Goal: Task Accomplishment & Management: Complete application form

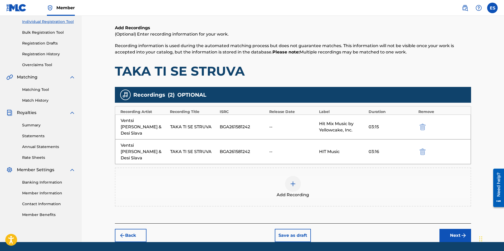
scroll to position [70, 0]
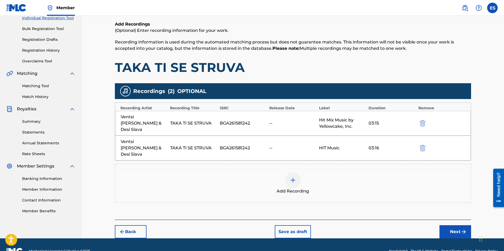
click at [455, 225] on button "Next" at bounding box center [456, 231] width 32 height 13
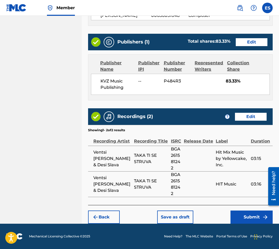
scroll to position [325, 0]
click at [232, 211] on button "Submit" at bounding box center [251, 217] width 42 height 13
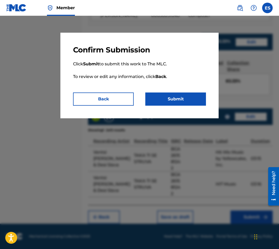
click at [168, 99] on button "Submit" at bounding box center [175, 99] width 61 height 13
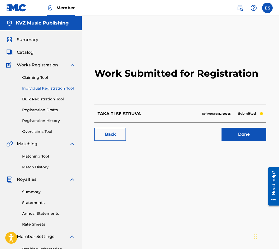
click at [44, 119] on link "Registration History" at bounding box center [48, 121] width 53 height 6
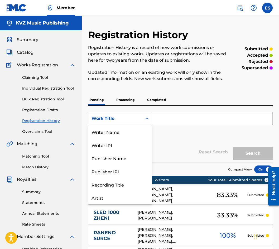
scroll to position [26, 0]
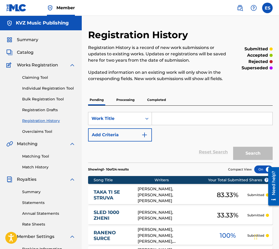
drag, startPoint x: 143, startPoint y: 117, endPoint x: 157, endPoint y: 116, distance: 13.7
paste input "TISHINA"
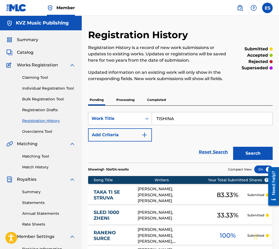
type input "TISHINA"
click at [182, 181] on div "Writers" at bounding box center [189, 180] width 70 height 6
click at [256, 144] on div "Search" at bounding box center [251, 152] width 42 height 21
click at [249, 159] on button "Search" at bounding box center [253, 153] width 40 height 13
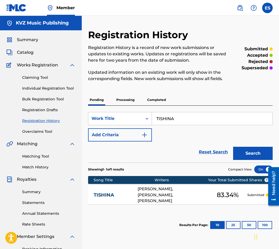
click at [129, 100] on p "Processing" at bounding box center [125, 99] width 21 height 11
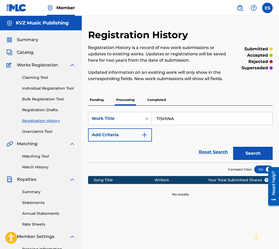
click at [95, 95] on p "Pending" at bounding box center [96, 99] width 17 height 11
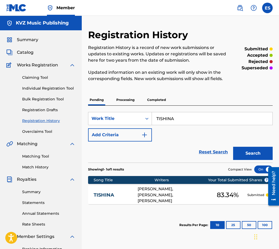
click at [108, 189] on div "TISHINA [PERSON_NAME], [PERSON_NAME], [PERSON_NAME] 83.34 % Submitted" at bounding box center [180, 195] width 184 height 18
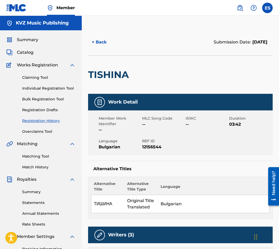
click at [101, 49] on div "< Back Submission Date: [DATE]" at bounding box center [180, 42] width 184 height 26
click at [101, 43] on button "< Back" at bounding box center [104, 42] width 32 height 13
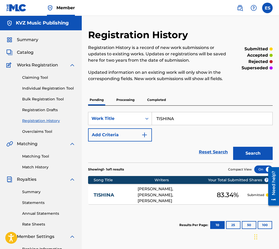
drag, startPoint x: 130, startPoint y: 107, endPoint x: 167, endPoint y: 121, distance: 39.0
click at [157, 119] on div "SearchWithCriteria8d86e465-e716-4b1f-aa43-61fead14ea4b Work Title TISHINA Add C…" at bounding box center [180, 134] width 184 height 57
click at [169, 114] on input "TISHINA" at bounding box center [212, 118] width 120 height 13
paste input "VOITE OCHI"
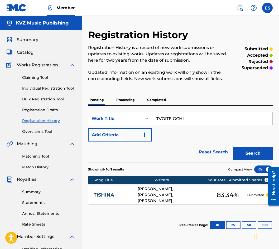
type input "TVOITE OCHI"
click at [249, 149] on button "Search" at bounding box center [253, 153] width 40 height 13
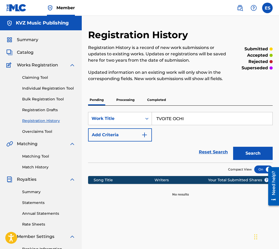
click at [119, 99] on p "Processing" at bounding box center [125, 99] width 21 height 11
click at [259, 153] on button "Search" at bounding box center [253, 153] width 40 height 13
click at [162, 103] on p "Completed" at bounding box center [156, 99] width 22 height 11
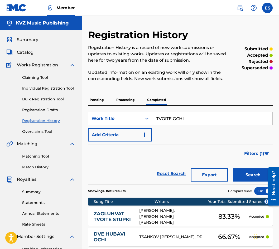
click at [254, 179] on button "Search" at bounding box center [253, 174] width 40 height 13
click at [43, 91] on div "Claiming Tool Individual Registration Tool Bulk Registration Tool Registration …" at bounding box center [40, 101] width 69 height 66
click at [46, 88] on link "Individual Registration Tool" at bounding box center [48, 89] width 53 height 6
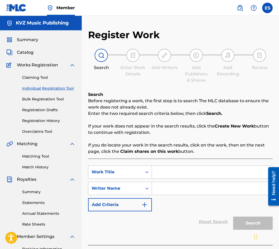
paste input "TVOITE OCHI"
type input "TVOITE OCHI"
paste input "[PERSON_NAME]"
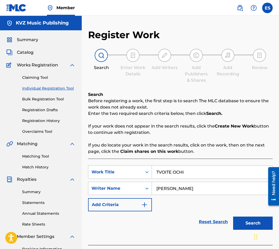
type input "[PERSON_NAME]"
click at [245, 218] on button "Search" at bounding box center [253, 223] width 40 height 13
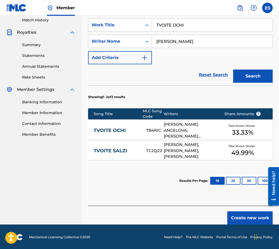
scroll to position [148, 0]
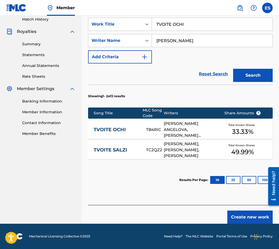
click at [119, 129] on link "TVOITE OCHI" at bounding box center [116, 130] width 45 height 6
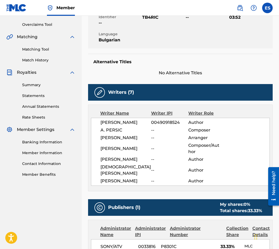
scroll to position [105, 0]
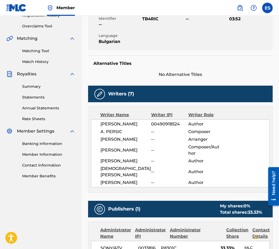
drag, startPoint x: 125, startPoint y: 66, endPoint x: 109, endPoint y: 147, distance: 82.5
click at [109, 143] on span "[PERSON_NAME]" at bounding box center [125, 139] width 51 height 6
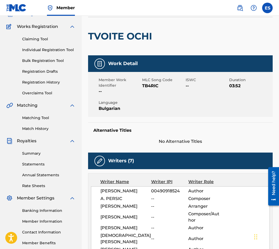
scroll to position [0, 0]
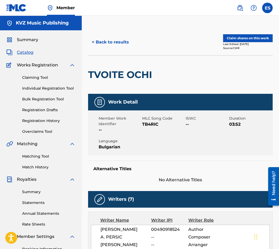
click at [106, 43] on button "< Back to results" at bounding box center [110, 42] width 45 height 13
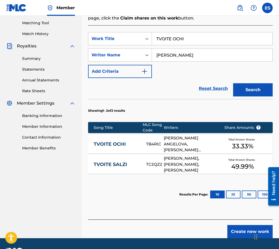
scroll to position [148, 0]
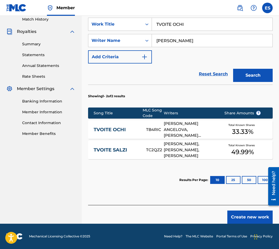
click at [228, 215] on div "Create new work" at bounding box center [180, 214] width 184 height 19
click at [231, 216] on button "Create new work" at bounding box center [249, 217] width 45 height 13
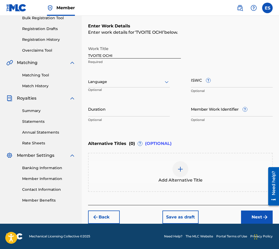
click at [106, 86] on div "Language" at bounding box center [129, 81] width 82 height 11
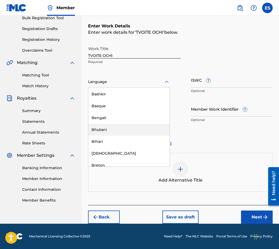
scroll to position [184, 0]
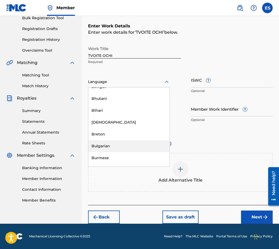
click at [124, 149] on div "Bulgarian" at bounding box center [128, 146] width 81 height 12
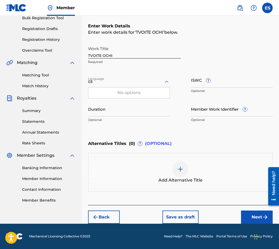
type input "0"
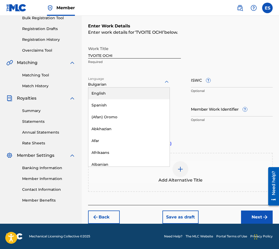
click at [139, 90] on div "English" at bounding box center [128, 93] width 81 height 12
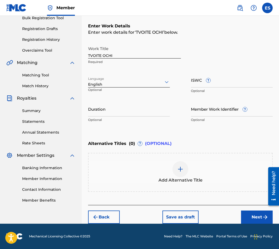
click at [134, 83] on div at bounding box center [129, 82] width 82 height 7
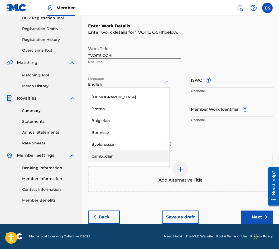
scroll to position [211, 0]
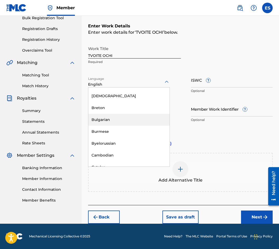
click at [125, 124] on div "Bulgarian" at bounding box center [128, 120] width 81 height 12
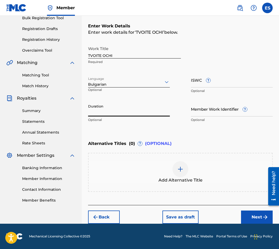
click at [114, 114] on input "Duration" at bounding box center [129, 108] width 82 height 15
type input "03:48"
click at [178, 172] on img at bounding box center [180, 169] width 6 height 6
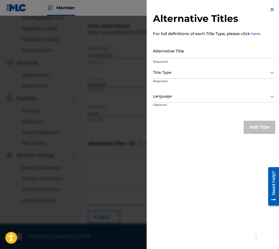
drag, startPoint x: 168, startPoint y: 60, endPoint x: 170, endPoint y: 51, distance: 8.9
paste input "ТВОИТЕ ОЧИ"
type input "ТВОИТЕ ОЧИ"
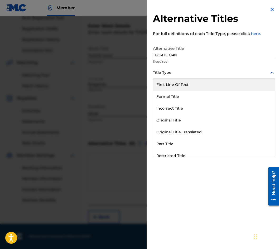
click at [184, 72] on div at bounding box center [214, 72] width 122 height 7
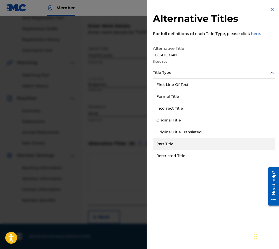
click at [203, 125] on div "Original Title" at bounding box center [214, 120] width 122 height 12
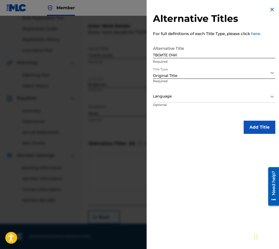
click at [183, 78] on div "Original Title" at bounding box center [214, 76] width 122 height 6
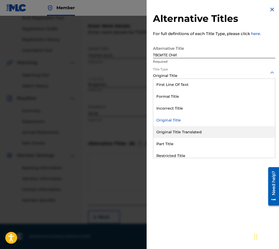
click at [191, 133] on div "Original Title Translated" at bounding box center [214, 132] width 122 height 12
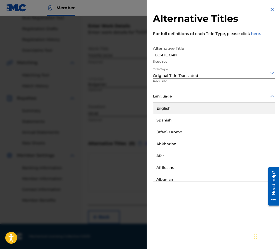
click at [184, 96] on div at bounding box center [214, 96] width 122 height 7
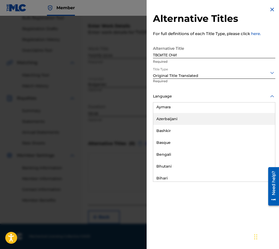
scroll to position [184, 0]
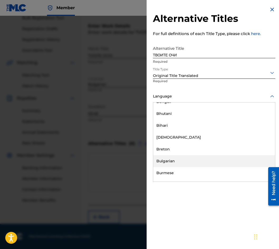
click at [195, 161] on div "Bulgarian" at bounding box center [214, 161] width 122 height 12
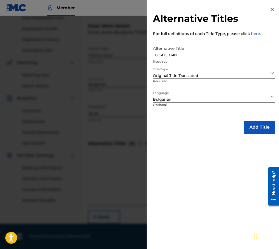
click at [255, 129] on button "Add Title" at bounding box center [260, 127] width 32 height 13
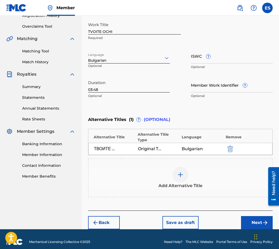
click at [255, 216] on button "Next" at bounding box center [257, 222] width 32 height 13
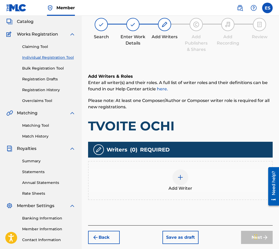
scroll to position [24, 0]
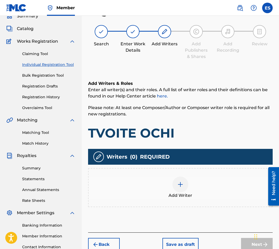
click at [229, 183] on div "Add Writer" at bounding box center [180, 188] width 183 height 22
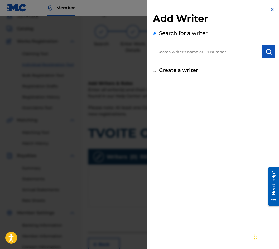
paste input "[PERSON_NAME]"
type input "[PERSON_NAME]"
click at [265, 54] on img "submit" at bounding box center [268, 51] width 6 height 6
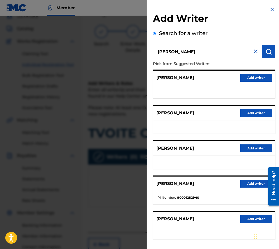
click at [252, 147] on button "Add writer" at bounding box center [256, 148] width 32 height 8
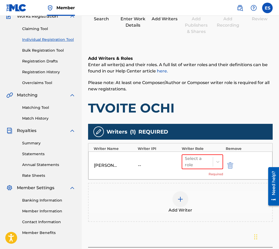
scroll to position [91, 0]
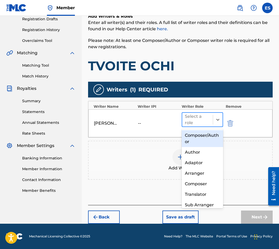
click at [198, 112] on div "Select a role" at bounding box center [202, 119] width 41 height 15
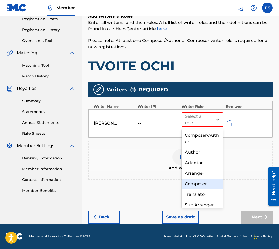
click at [207, 181] on div "Composer" at bounding box center [202, 184] width 41 height 11
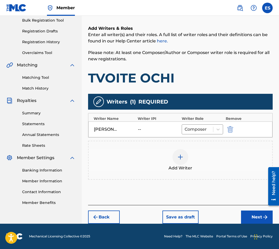
scroll to position [79, 0]
click at [183, 156] on img at bounding box center [180, 157] width 6 height 6
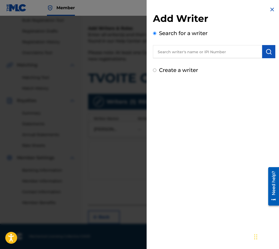
paste input "[PERSON_NAME]"
type input "[PERSON_NAME]"
click at [267, 49] on img "submit" at bounding box center [268, 51] width 6 height 6
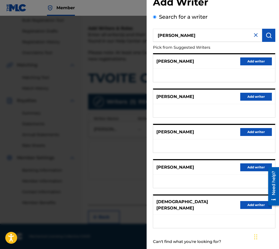
scroll to position [24, 0]
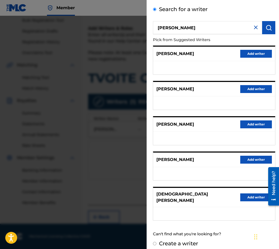
click at [155, 242] on input "Create a writer" at bounding box center [154, 243] width 3 height 3
radio input "false"
radio input "true"
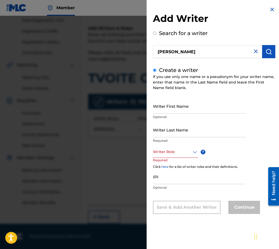
drag, startPoint x: 169, startPoint y: 116, endPoint x: 168, endPoint y: 104, distance: 12.4
paste input "[PERSON_NAME]"
type input "[PERSON_NAME]"
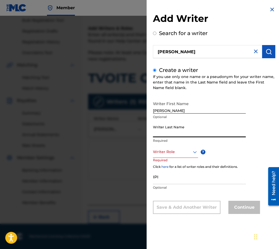
paste input "[PERSON_NAME]"
click at [170, 137] on input "[PERSON_NAME]" at bounding box center [199, 129] width 93 height 15
type input "STANKOVA"
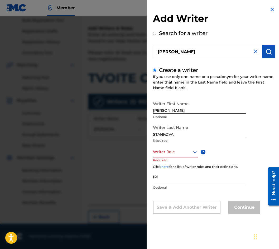
drag, startPoint x: 204, startPoint y: 105, endPoint x: 177, endPoint y: 111, distance: 27.6
click at [177, 111] on input "[PERSON_NAME]" at bounding box center [199, 106] width 93 height 15
click at [167, 112] on input "[PERSON_NAME]" at bounding box center [199, 106] width 93 height 15
type input "RALITSA"
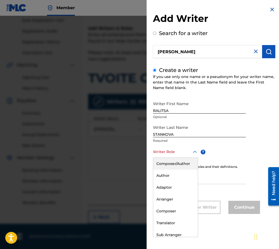
click at [183, 155] on div at bounding box center [175, 152] width 45 height 7
click at [184, 178] on div "Author" at bounding box center [175, 176] width 45 height 12
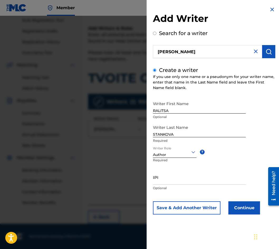
click at [253, 208] on button "Continue" at bounding box center [244, 207] width 32 height 13
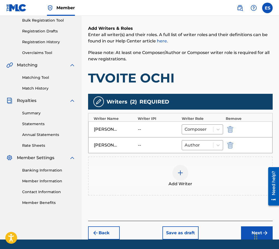
click at [176, 185] on span "Add Writer" at bounding box center [180, 184] width 24 height 6
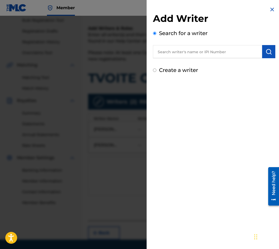
drag, startPoint x: 206, startPoint y: 62, endPoint x: 195, endPoint y: 51, distance: 16.0
paste input "01164413870"
type input "01164413870"
click at [269, 54] on img "submit" at bounding box center [268, 51] width 6 height 6
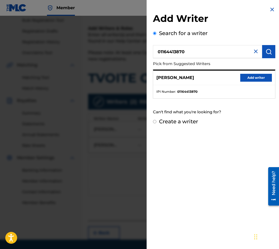
click at [246, 76] on button "Add writer" at bounding box center [256, 78] width 32 height 8
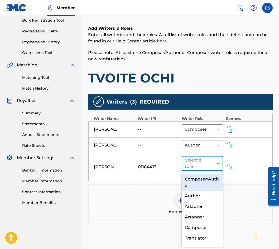
click at [203, 165] on div at bounding box center [197, 163] width 25 height 7
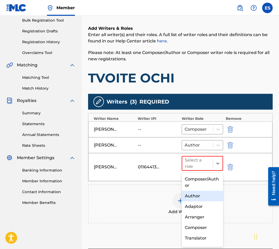
click at [194, 201] on div "Author" at bounding box center [202, 196] width 41 height 11
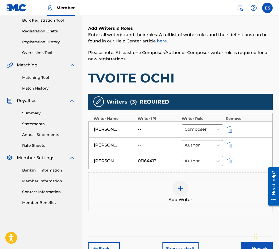
click at [194, 201] on div "Add Writer" at bounding box center [180, 192] width 183 height 22
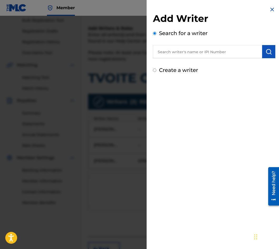
drag, startPoint x: 190, startPoint y: 61, endPoint x: 185, endPoint y: 52, distance: 10.5
paste input "[PERSON_NAME]"
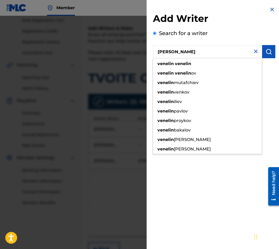
type input "[PERSON_NAME]"
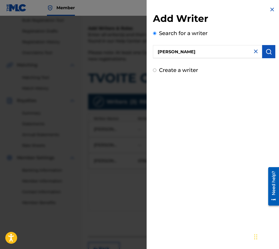
click at [271, 57] on button "submit" at bounding box center [268, 51] width 13 height 13
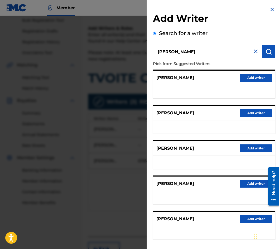
click at [242, 182] on button "Add writer" at bounding box center [256, 184] width 32 height 8
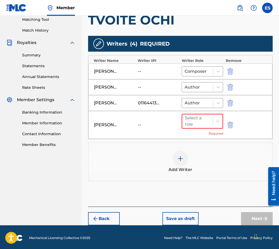
scroll to position [138, 0]
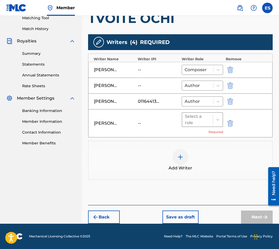
click at [200, 116] on div at bounding box center [197, 119] width 25 height 7
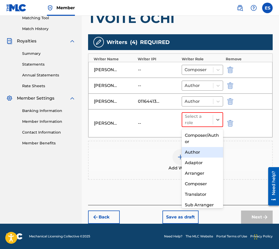
click at [200, 156] on div "Author" at bounding box center [202, 152] width 41 height 11
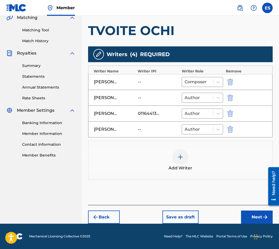
click at [255, 217] on button "Next" at bounding box center [257, 217] width 32 height 13
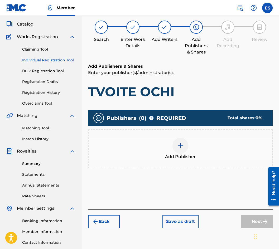
scroll to position [24, 0]
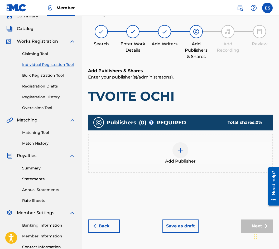
click at [198, 160] on div "Add Publisher" at bounding box center [180, 153] width 183 height 22
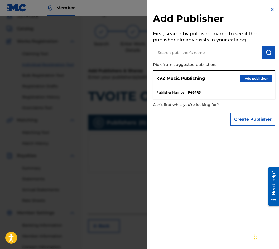
drag, startPoint x: 253, startPoint y: 86, endPoint x: 253, endPoint y: 80, distance: 6.1
click at [253, 84] on div "KVZ Music Publishing Add publisher Publisher Number : P484R3" at bounding box center [214, 84] width 122 height 29
click at [253, 80] on button "Add publisher" at bounding box center [256, 79] width 32 height 8
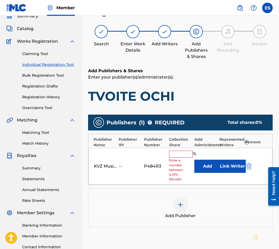
click at [183, 154] on input "text" at bounding box center [181, 154] width 24 height 7
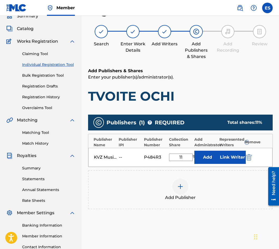
type input "11.11"
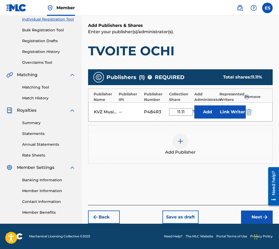
click at [251, 217] on button "Next" at bounding box center [257, 217] width 32 height 13
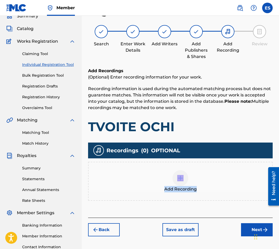
drag, startPoint x: 196, startPoint y: 179, endPoint x: 187, endPoint y: 175, distance: 9.9
click at [187, 175] on div "Add Recording" at bounding box center [180, 181] width 183 height 22
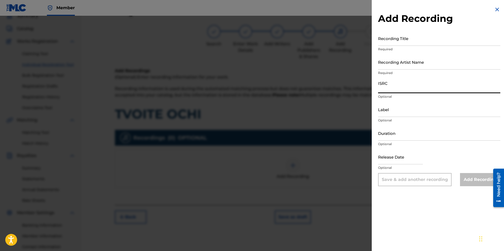
paste input "TCAFP2137572"
type input "TCAFP2137572"
click at [446, 162] on div "Release Date Optional" at bounding box center [439, 161] width 122 height 24
click at [425, 137] on input "Duration" at bounding box center [439, 133] width 122 height 15
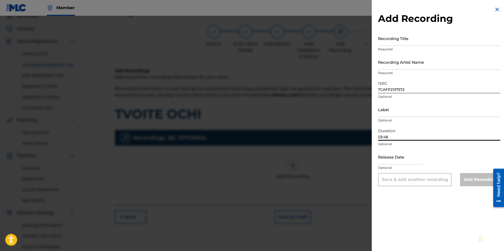
type input "03:48"
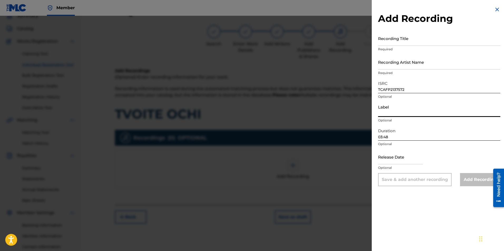
paste input "Premium Production"
type input "Premium Production"
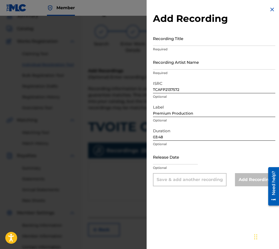
drag, startPoint x: 155, startPoint y: 48, endPoint x: 161, endPoint y: 41, distance: 8.6
paste input "TVOITE OCHI"
type input "TVOITE OCHI"
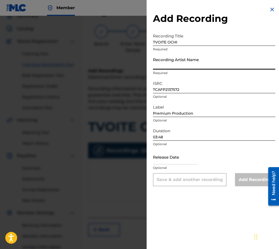
drag, startPoint x: 195, startPoint y: 64, endPoint x: 191, endPoint y: 69, distance: 6.3
paste input "VENELIN"
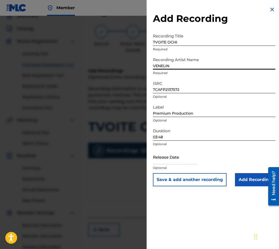
type input "VENELIN"
click at [240, 180] on input "Add Recording" at bounding box center [255, 179] width 40 height 13
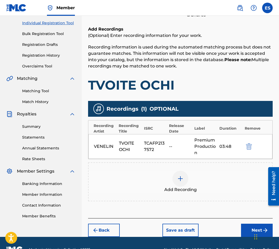
scroll to position [79, 0]
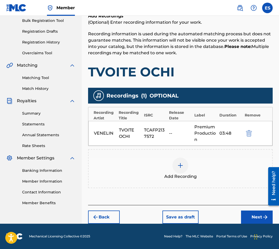
click at [252, 222] on button "Next" at bounding box center [257, 217] width 32 height 13
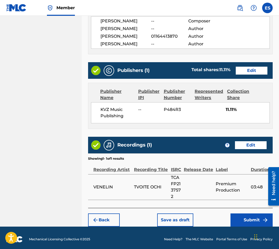
scroll to position [295, 0]
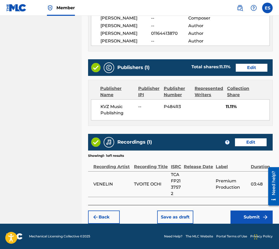
click at [177, 215] on button "Save as draft" at bounding box center [175, 217] width 36 height 13
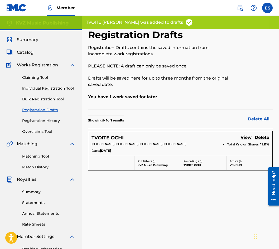
click at [30, 93] on div "Claiming Tool Individual Registration Tool Bulk Registration Tool Registration …" at bounding box center [40, 101] width 69 height 66
click at [31, 88] on link "Individual Registration Tool" at bounding box center [48, 89] width 53 height 6
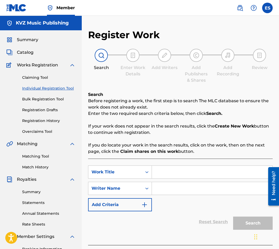
click at [58, 125] on div "Claiming Tool Individual Registration Tool Bulk Registration Tool Registration …" at bounding box center [40, 101] width 69 height 66
click at [57, 122] on link "Registration History" at bounding box center [48, 121] width 53 height 6
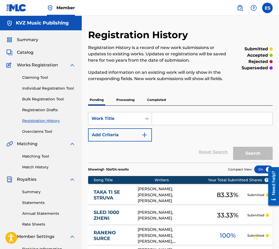
paste input "TVOITE SALZI"
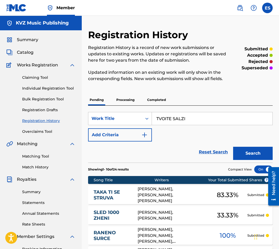
type input "TVOITE SALZI"
click at [246, 150] on button "Search" at bounding box center [253, 153] width 40 height 13
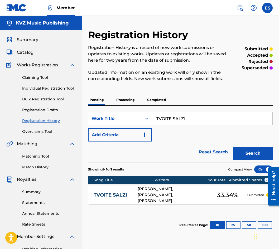
click at [104, 197] on link "TVOITE SALZI" at bounding box center [112, 195] width 37 height 6
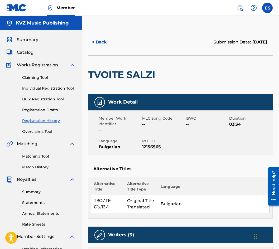
click at [96, 44] on button "< Back" at bounding box center [104, 42] width 32 height 13
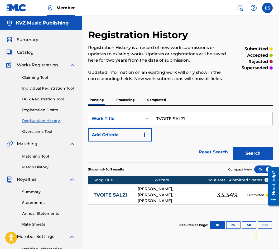
click at [179, 123] on input "TVOITE SALZI" at bounding box center [212, 118] width 120 height 13
paste input "UBIETS NA CHUVSTVA"
type input "UBIETS NA CHUVSTVA"
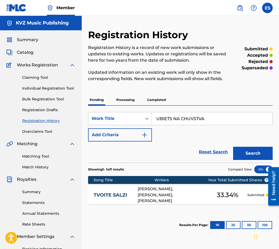
click at [235, 149] on button "Search" at bounding box center [253, 153] width 40 height 13
click at [105, 194] on link "UBIETS NA CHUVSTVA" at bounding box center [112, 195] width 37 height 12
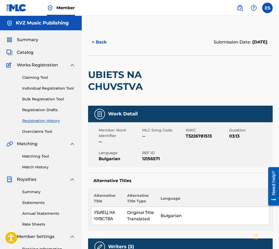
click at [93, 41] on button "< Back" at bounding box center [104, 42] width 32 height 13
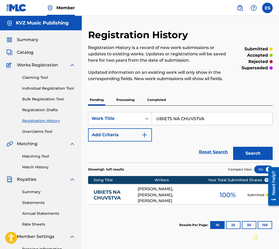
click at [201, 118] on input "UBIETS NA CHUVSTVA" at bounding box center [212, 118] width 120 height 13
paste input "DOBNAT"
type input "UDOBNATA"
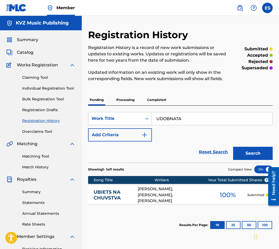
click at [239, 149] on button "Search" at bounding box center [253, 153] width 40 height 13
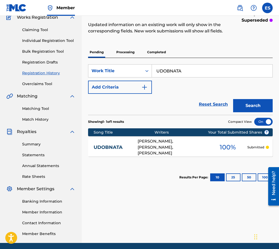
scroll to position [53, 0]
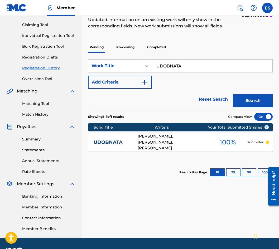
click at [101, 148] on div "UDOBNATA [PERSON_NAME], [PERSON_NAME], [PERSON_NAME] 100 % Submitted" at bounding box center [180, 142] width 184 height 18
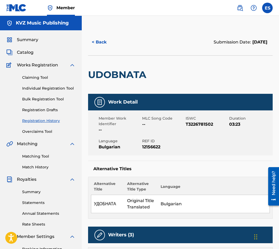
click at [100, 43] on button "< Back" at bounding box center [104, 42] width 32 height 13
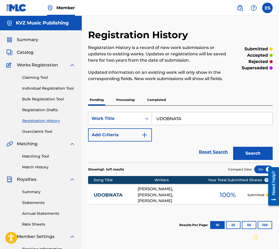
scroll to position [53, 0]
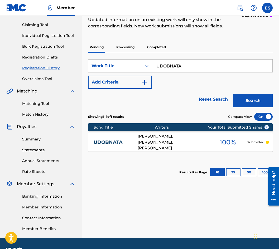
click at [160, 68] on input "UDOBNATA" at bounding box center [212, 66] width 120 height 13
paste input "NIKAT"
type input "UNIKAT"
click at [251, 99] on button "Search" at bounding box center [253, 100] width 40 height 13
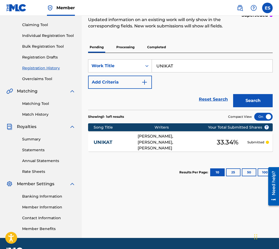
click at [114, 149] on div "UNIKAT [PERSON_NAME], [PERSON_NAME], [PERSON_NAME] 33.34 % Submitted" at bounding box center [180, 142] width 184 height 18
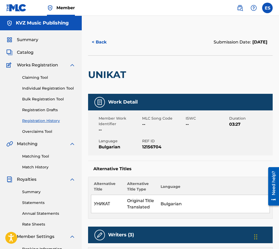
click at [105, 40] on button "< Back" at bounding box center [104, 42] width 32 height 13
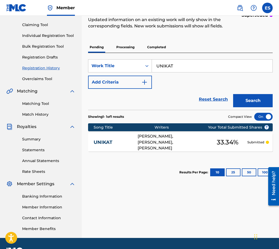
click at [165, 69] on input "UNIKAT" at bounding box center [212, 66] width 120 height 13
paste input "V CHUZHDITE LEGLA"
type input "V CHUZHDITE LEGLA"
click at [245, 104] on button "Search" at bounding box center [253, 100] width 40 height 13
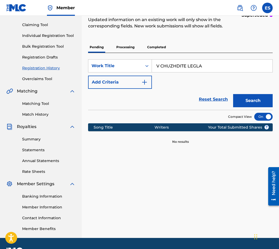
click at [125, 52] on p "Processing" at bounding box center [125, 47] width 21 height 11
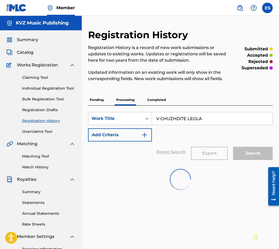
click at [125, 48] on p "Registration History is a record of new work submissions or updates to existing…" at bounding box center [159, 54] width 142 height 19
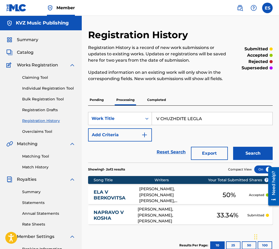
click at [240, 155] on button "Search" at bounding box center [253, 153] width 40 height 13
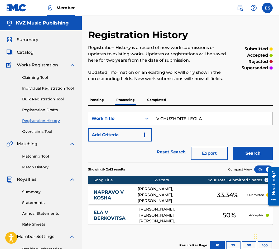
click at [157, 100] on p "Completed" at bounding box center [156, 99] width 22 height 11
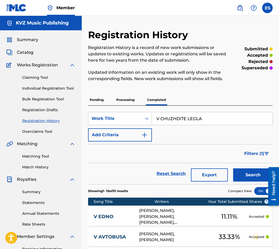
click at [241, 172] on button "Search" at bounding box center [253, 174] width 40 height 13
click at [61, 91] on link "Individual Registration Tool" at bounding box center [48, 89] width 53 height 6
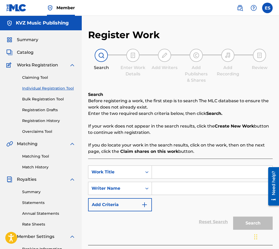
paste input "V CHUZHDITE LEGLA"
type input "V CHUZHDITE LEGLA"
paste input "[PERSON_NAME]"
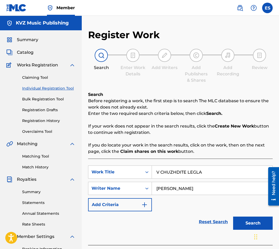
type input "[PERSON_NAME]"
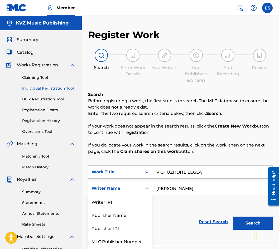
scroll to position [12, 0]
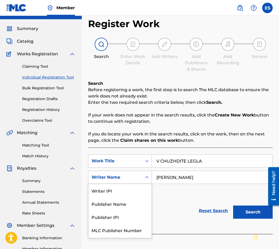
click at [152, 186] on div "SearchWithCriteria5cffd895-9d1c-47d8-9a72-f1a22e505fc8 Work Title V CHUZHDITE L…" at bounding box center [180, 177] width 184 height 46
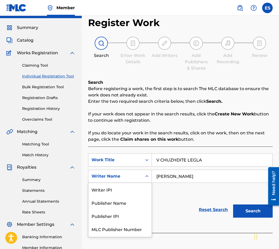
click at [152, 173] on input "[PERSON_NAME]" at bounding box center [212, 176] width 120 height 13
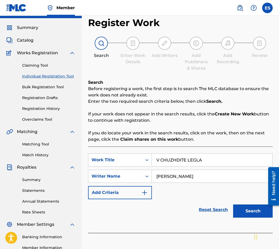
click at [153, 161] on input "V CHUZHDITE LEGLA" at bounding box center [212, 160] width 120 height 13
click at [245, 211] on button "Search" at bounding box center [253, 211] width 40 height 13
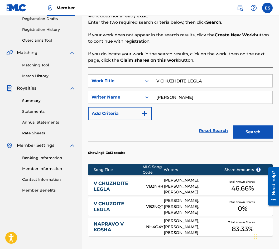
scroll to position [118, 0]
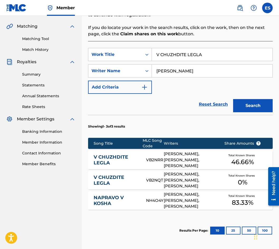
click at [126, 154] on link "V CHUZHDITE LEGLA" at bounding box center [116, 160] width 45 height 12
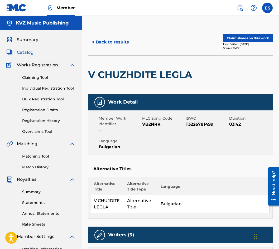
click at [99, 48] on button "< Back to results" at bounding box center [110, 42] width 45 height 13
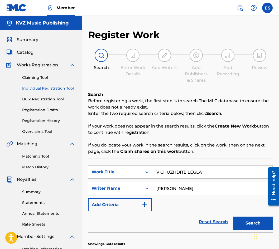
scroll to position [67, 0]
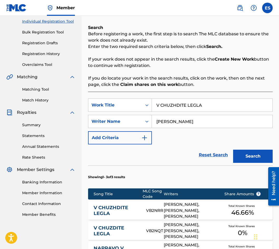
click at [113, 207] on link "V CHUZHDITE LEGLA" at bounding box center [116, 211] width 45 height 12
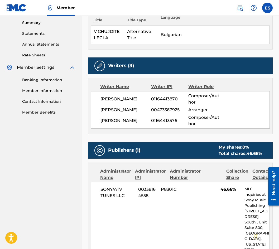
scroll to position [53, 0]
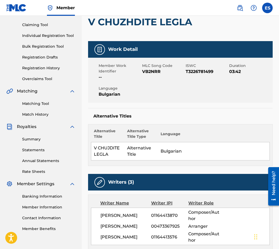
click at [49, 70] on link "Registration History" at bounding box center [48, 68] width 53 height 6
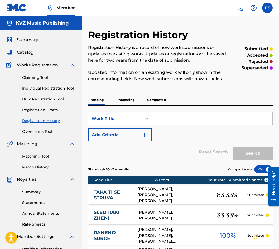
paste input "VECHNO SVURZANI"
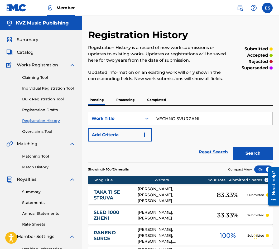
type input "VECHNO SVURZANI"
click at [264, 149] on button "Search" at bounding box center [253, 153] width 40 height 13
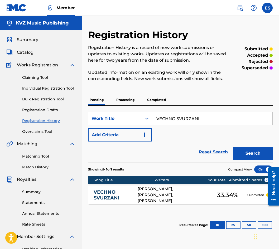
click at [114, 198] on link "VECHNO SVURZANI" at bounding box center [112, 195] width 37 height 12
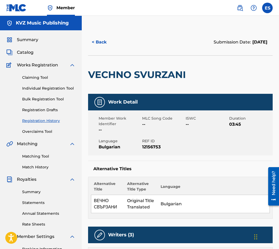
click at [107, 48] on button "< Back" at bounding box center [104, 42] width 32 height 13
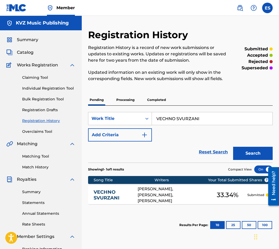
click at [210, 117] on input "VECHNO SVURZANI" at bounding box center [212, 118] width 120 height 13
click at [207, 121] on input "VECHNO SVURZANI" at bounding box center [212, 118] width 120 height 13
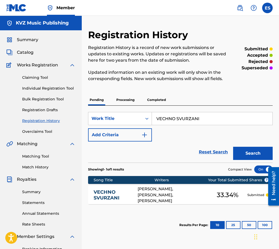
click at [207, 121] on input "VECHNO SVURZANI" at bounding box center [212, 118] width 120 height 13
drag, startPoint x: 179, startPoint y: 122, endPoint x: 168, endPoint y: 116, distance: 12.9
paste input "NIMAVAY KAKVO SI POJELAVASH"
type input "VNIMAVAY KAKVO SI POJELAVASH"
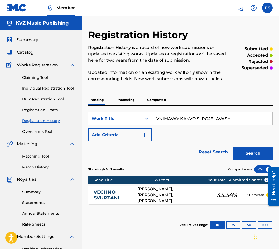
click at [253, 154] on button "Search" at bounding box center [253, 153] width 40 height 13
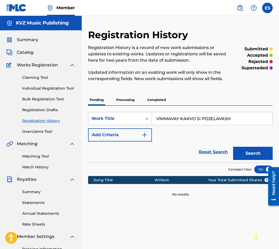
click at [124, 95] on p "Processing" at bounding box center [125, 99] width 21 height 11
click at [248, 155] on button "Search" at bounding box center [253, 153] width 40 height 13
click at [156, 100] on p "Completed" at bounding box center [156, 99] width 22 height 11
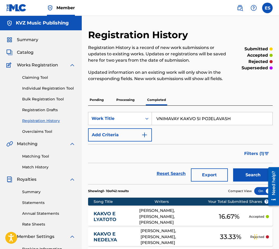
click at [250, 171] on button "Search" at bounding box center [253, 174] width 40 height 13
click at [36, 88] on link "Individual Registration Tool" at bounding box center [48, 89] width 53 height 6
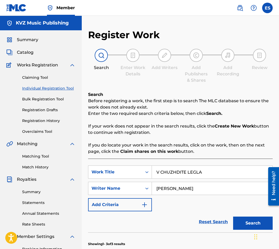
click at [206, 171] on input "V CHUZHDITE LEGLA" at bounding box center [212, 172] width 120 height 13
paste input "NIMAVAY KAKVO SI POJELAVASH"
type input "VNIMAVAY KAKVO SI POJELAVASH"
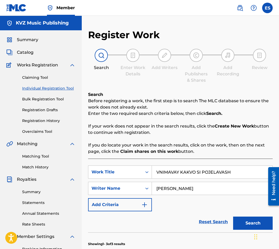
click at [233, 226] on button "Search" at bounding box center [253, 223] width 40 height 13
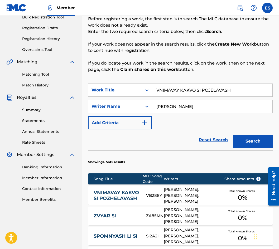
scroll to position [93, 0]
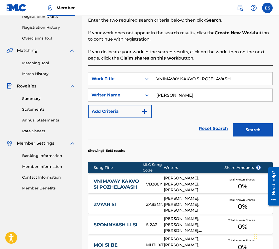
click at [102, 178] on link "VNIMAVAY KAKVO SI POZHELAVASH" at bounding box center [116, 184] width 45 height 12
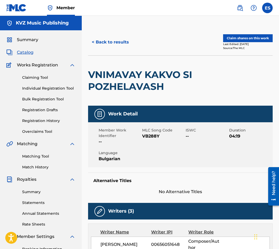
click at [114, 43] on button "< Back to results" at bounding box center [110, 42] width 45 height 13
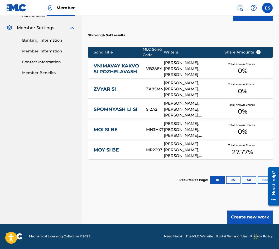
click at [241, 218] on button "Create new work" at bounding box center [249, 217] width 45 height 13
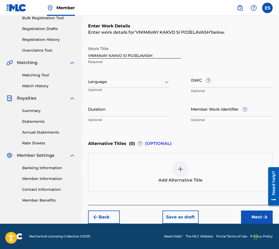
click at [109, 76] on div "Language Optional" at bounding box center [129, 84] width 82 height 24
click at [111, 87] on p "Optional" at bounding box center [102, 91] width 29 height 9
click at [119, 85] on div at bounding box center [129, 82] width 82 height 7
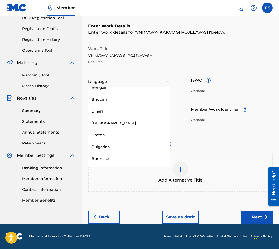
scroll to position [184, 0]
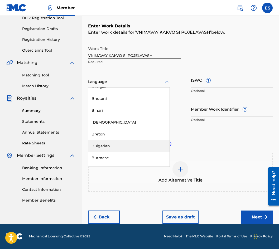
click at [129, 149] on div "Bulgarian" at bounding box center [128, 146] width 81 height 12
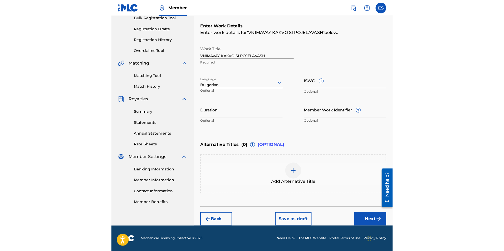
scroll to position [79, 0]
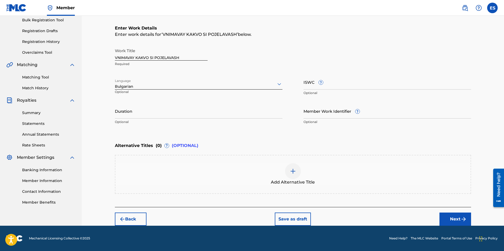
click at [171, 88] on div "Bulgarian" at bounding box center [199, 87] width 168 height 6
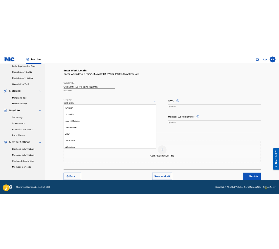
scroll to position [174, 0]
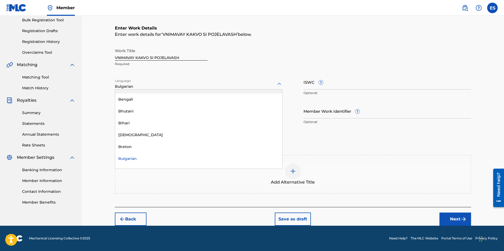
click at [160, 85] on div at bounding box center [199, 84] width 168 height 7
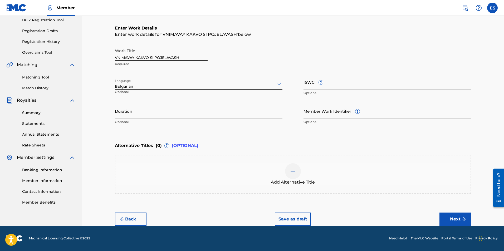
click at [148, 122] on p "Optional" at bounding box center [199, 122] width 168 height 5
click at [148, 120] on p "Optional" at bounding box center [199, 122] width 168 height 5
click at [152, 113] on input "Duration" at bounding box center [199, 111] width 168 height 15
type input "04:26"
click at [272, 171] on div "Add Alternative Title" at bounding box center [292, 174] width 355 height 22
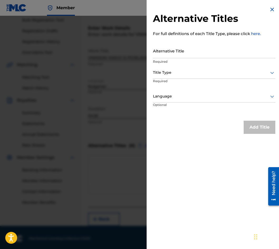
drag, startPoint x: 178, startPoint y: 59, endPoint x: 175, endPoint y: 55, distance: 4.5
paste input "ВНИМАВАЙ КАКВО СИ ПОЖЕЛАВАШ"
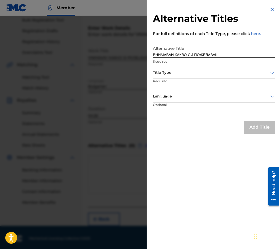
type input "ВНИМАВАЙ КАКВО СИ ПОЖЕЛАВАШ"
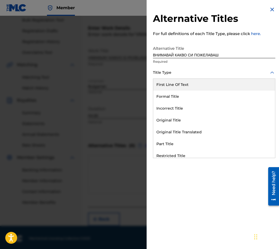
click at [178, 75] on div at bounding box center [214, 72] width 122 height 7
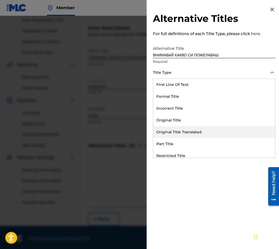
click at [181, 132] on div "Original Title Translated" at bounding box center [214, 132] width 122 height 12
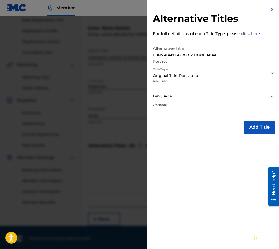
click at [174, 87] on p "Required" at bounding box center [170, 85] width 34 height 12
click at [173, 97] on div at bounding box center [214, 96] width 122 height 7
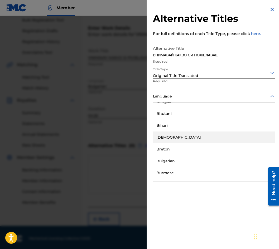
scroll to position [211, 0]
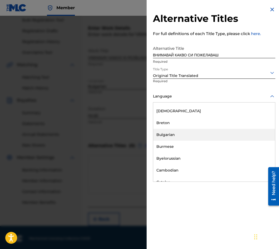
click at [184, 134] on div "Bulgarian" at bounding box center [214, 135] width 122 height 12
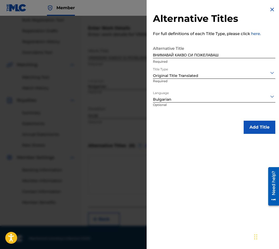
drag, startPoint x: 253, startPoint y: 129, endPoint x: 250, endPoint y: 128, distance: 3.4
click at [253, 129] on button "Add Title" at bounding box center [260, 127] width 32 height 13
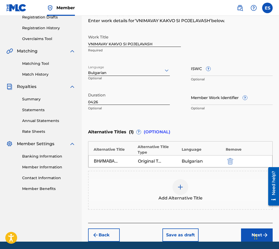
scroll to position [105, 0]
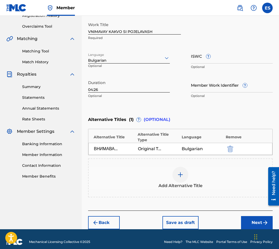
click at [252, 216] on button "Next" at bounding box center [257, 222] width 32 height 13
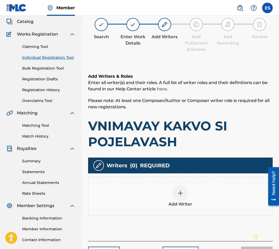
scroll to position [24, 0]
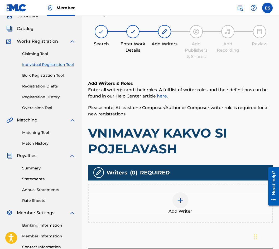
click at [196, 172] on div "Writers ( 0 ) REQUIRED" at bounding box center [180, 173] width 184 height 16
click at [186, 195] on div at bounding box center [180, 200] width 16 height 16
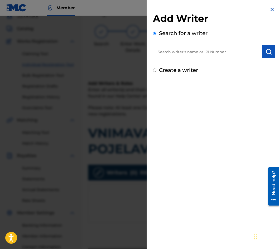
paste input "01164413870"
type input "01164413870"
click at [265, 49] on img "submit" at bounding box center [268, 51] width 6 height 6
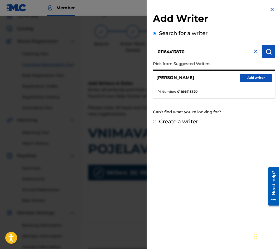
click at [253, 78] on button "Add writer" at bounding box center [256, 78] width 32 height 8
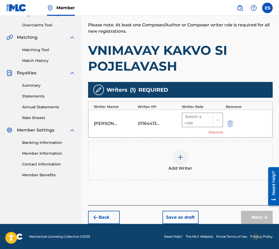
scroll to position [107, 0]
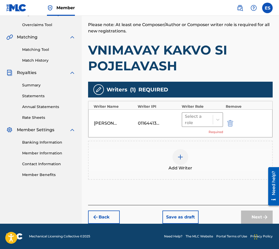
drag, startPoint x: 190, startPoint y: 117, endPoint x: 191, endPoint y: 120, distance: 3.5
click at [190, 117] on div at bounding box center [197, 119] width 25 height 7
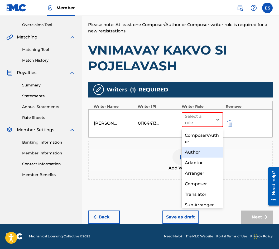
click at [199, 150] on div "Author" at bounding box center [202, 152] width 41 height 11
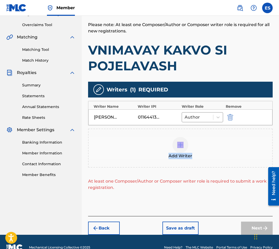
click at [199, 150] on div "Add Writer" at bounding box center [180, 148] width 183 height 22
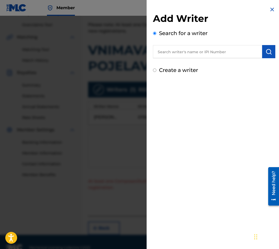
drag, startPoint x: 202, startPoint y: 42, endPoint x: 179, endPoint y: 54, distance: 25.7
paste input "01077312959"
type input "01077312959"
click at [267, 53] on img "submit" at bounding box center [268, 51] width 6 height 6
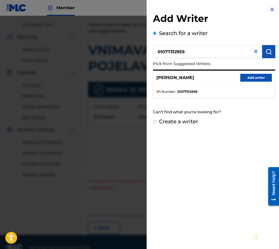
click at [246, 80] on button "Add writer" at bounding box center [256, 78] width 32 height 8
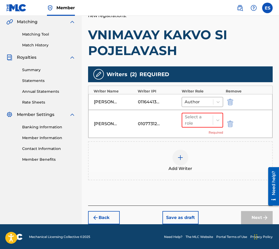
scroll to position [123, 0]
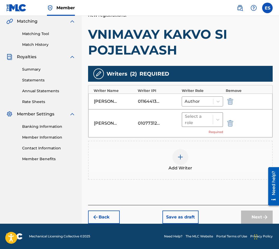
click at [197, 122] on div at bounding box center [197, 119] width 25 height 7
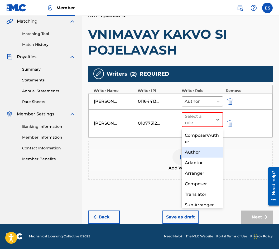
click at [193, 148] on div "Author" at bounding box center [202, 152] width 41 height 11
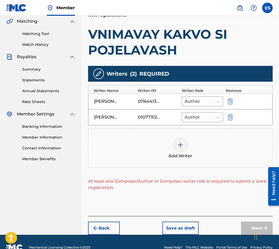
click at [193, 148] on div "Add Writer" at bounding box center [180, 148] width 183 height 22
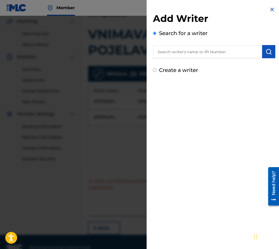
drag, startPoint x: 187, startPoint y: 52, endPoint x: 184, endPoint y: 52, distance: 2.9
paste input "00656051648"
type input "00656051648"
click at [262, 54] on button "submit" at bounding box center [268, 51] width 13 height 13
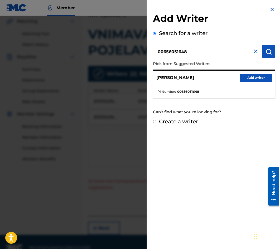
click at [251, 75] on button "Add writer" at bounding box center [256, 78] width 32 height 8
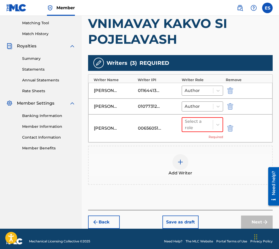
scroll to position [138, 0]
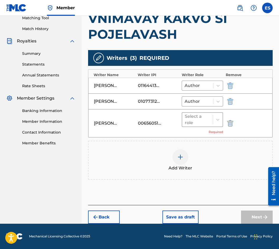
click at [199, 127] on div "Select a role" at bounding box center [202, 119] width 41 height 15
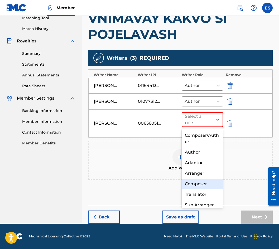
click at [214, 187] on div "Composer" at bounding box center [202, 184] width 41 height 11
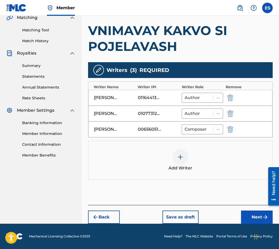
scroll to position [126, 0]
click at [260, 218] on button "Next" at bounding box center [257, 217] width 32 height 13
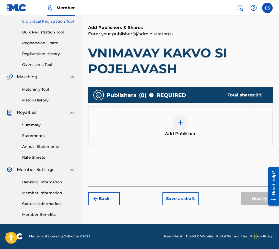
scroll to position [24, 0]
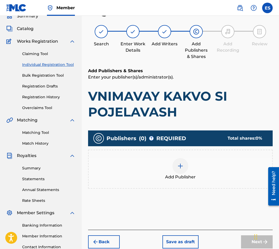
click at [197, 167] on div "Add Publisher" at bounding box center [180, 169] width 183 height 22
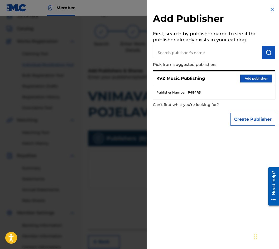
click at [265, 77] on button "Add publisher" at bounding box center [256, 79] width 32 height 8
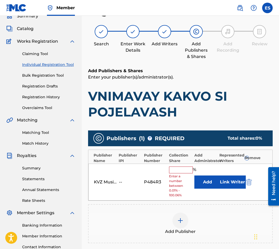
click at [186, 168] on input "text" at bounding box center [181, 170] width 24 height 7
type input "83.33"
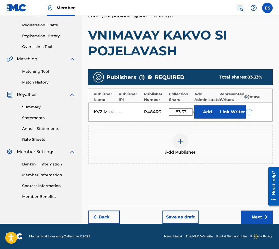
click at [254, 216] on button "Next" at bounding box center [257, 217] width 32 height 13
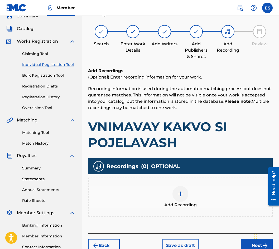
click at [196, 188] on div "Add Recording" at bounding box center [180, 197] width 183 height 22
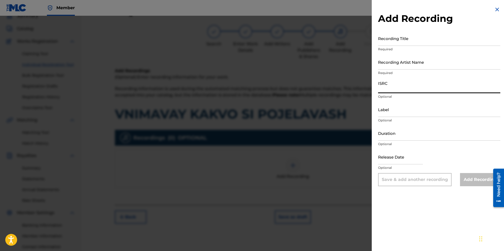
paste input "BGA261577713"
type input "BGA261577713"
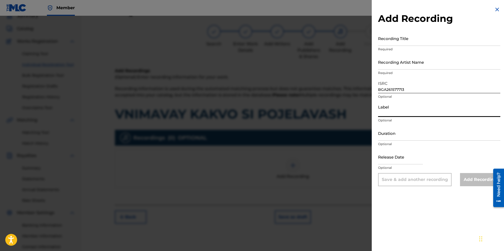
paste input "Hit Mix Music"
type input "Hit Mix Music"
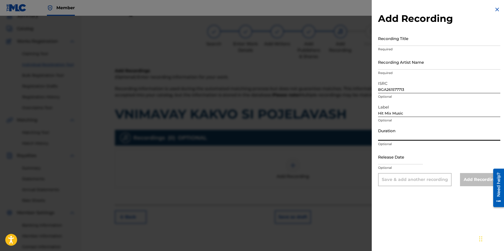
click at [390, 133] on input "Duration" at bounding box center [439, 133] width 122 height 15
type input "04:26"
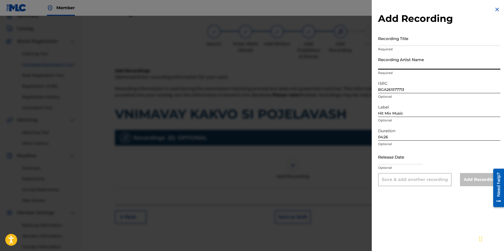
paste input "Lorena"
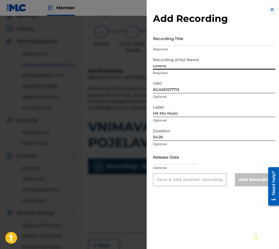
type input "Lorena"
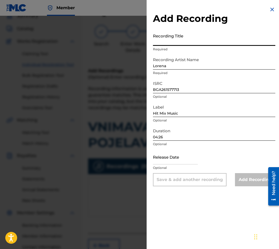
paste input "VNIMAVAY KAKVO SI POJELAVASH"
type input "VNIMAVAY KAKVO SI POJELAVASH"
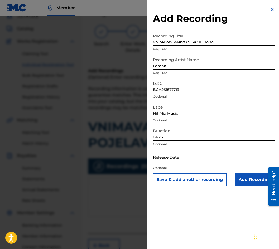
click at [235, 180] on input "Add Recording" at bounding box center [255, 179] width 40 height 13
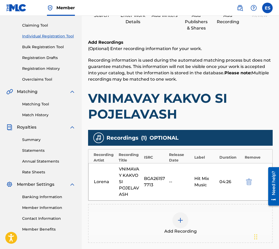
scroll to position [107, 0]
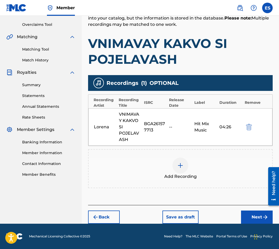
click at [174, 172] on div "Add Recording" at bounding box center [180, 169] width 183 height 22
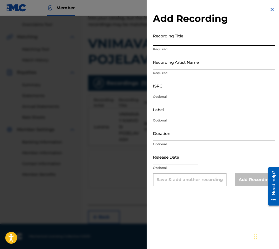
paste input "VNIMAVAY KAKVO SI POJELAVASH"
type input "VNIMAVAY KAKVO SI POJELAVASH"
click at [187, 123] on p "Optional" at bounding box center [214, 120] width 122 height 5
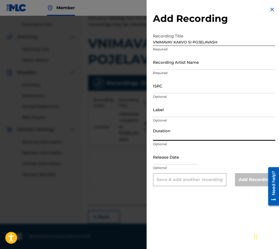
click at [180, 136] on input "Duration" at bounding box center [214, 133] width 122 height 15
type input "04:26"
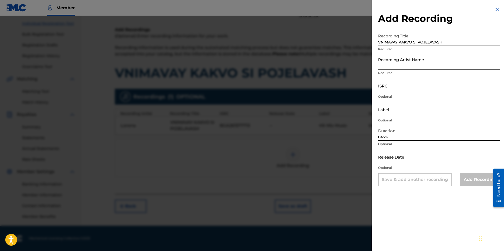
paste input "Lorena"
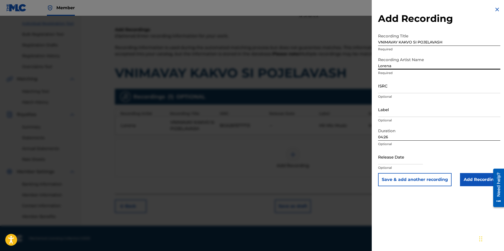
type input "Lorena"
paste input "Hit Mix Music"
type input "Hit Mix Music"
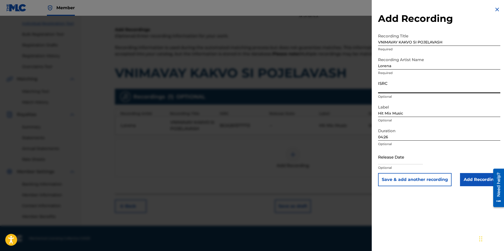
paste input "BGA261581787"
type input "BGA261581787"
click at [467, 179] on input "Add Recording" at bounding box center [480, 179] width 40 height 13
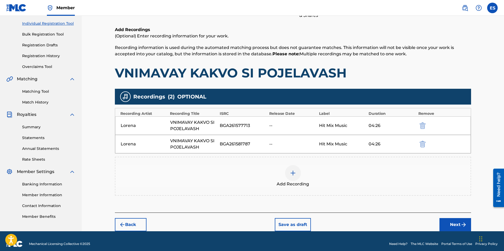
click at [273, 184] on div "Add Recording" at bounding box center [292, 176] width 355 height 22
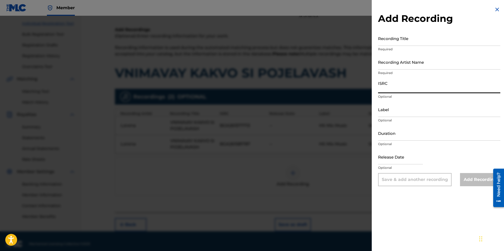
paste input "BGA261581787"
type input "BGA261581787"
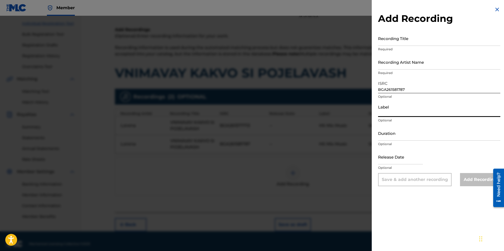
paste input "Hit Mix Music by Yellowcake, Inc."
type input "Hit Mix Music by Yellowcake, Inc."
click at [450, 138] on input "Duration" at bounding box center [439, 133] width 122 height 15
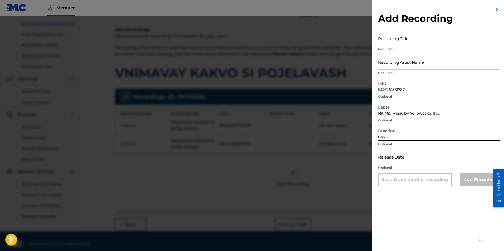
type input "04:26"
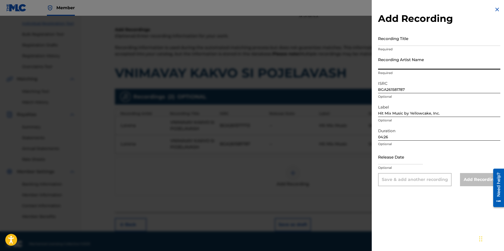
paste input "Lorena"
type input "Lorena"
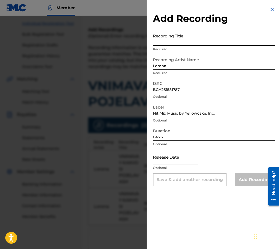
paste input "VNIMAVAY KAKVO SI POJELAVASH"
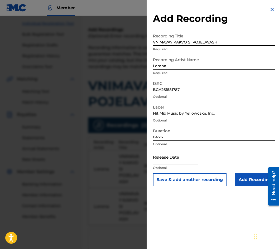
type input "VNIMAVAY KAKVO SI POJELAVASH"
click at [258, 179] on input "Add Recording" at bounding box center [255, 179] width 40 height 13
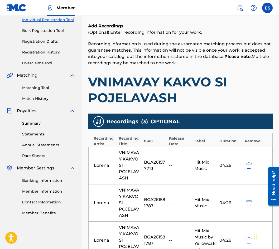
scroll to position [182, 0]
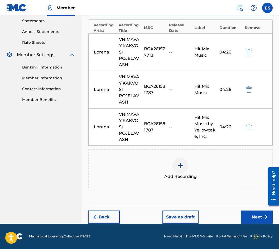
click at [191, 173] on div "Add Recording" at bounding box center [180, 169] width 183 height 22
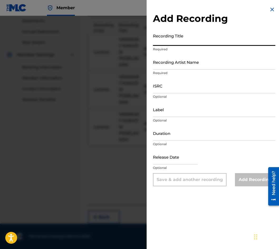
paste input "VNIMAVAY KAKVO SI POJELAVASH"
type input "VNIMAVAY KAKVO SI POJELAVASH"
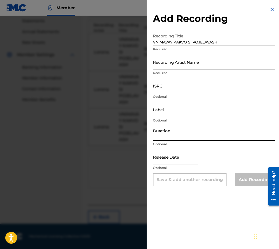
click at [173, 130] on input "Duration" at bounding box center [214, 133] width 122 height 15
type input "04:26"
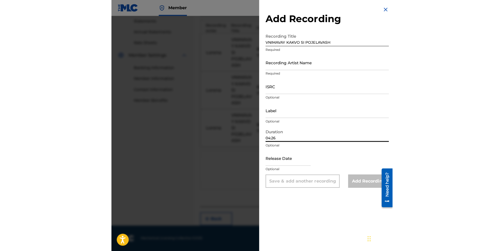
scroll to position [89, 0]
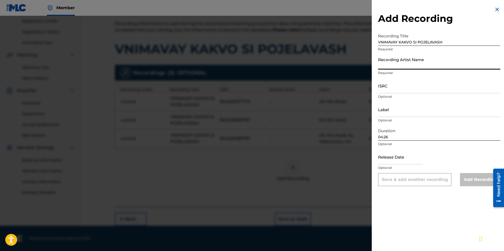
paste input "Lorena"
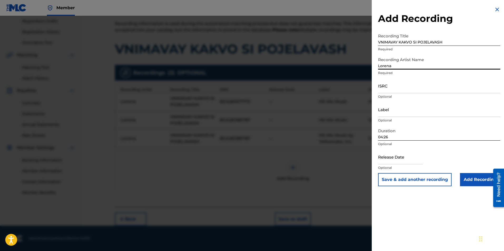
type input "Lorena"
paste input "Hit Mix Music by Yellowcake, Inc."
type input "Hit Mix Music by Yellowcake, Inc."
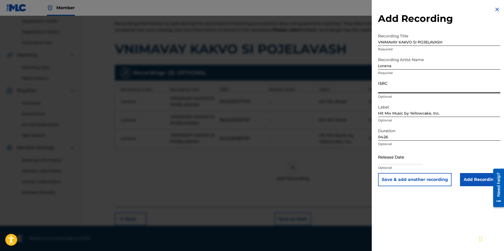
paste input "BGA261577713"
type input "BGA261577713"
click at [485, 184] on input "Add Recording" at bounding box center [480, 179] width 40 height 13
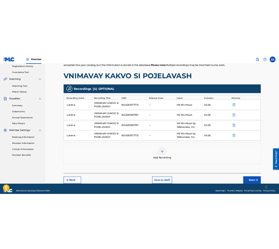
scroll to position [107, 0]
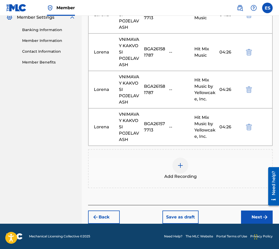
click at [250, 222] on button "Next" at bounding box center [257, 217] width 32 height 13
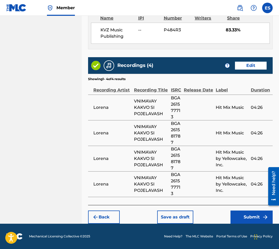
scroll to position [398, 0]
click at [252, 220] on button "Submit" at bounding box center [251, 217] width 42 height 13
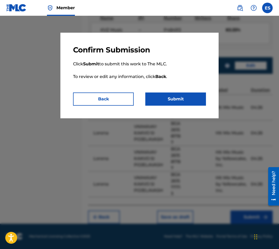
click at [170, 99] on button "Submit" at bounding box center [175, 99] width 61 height 13
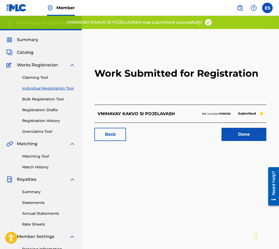
click at [53, 88] on link "Individual Registration Tool" at bounding box center [48, 89] width 53 height 6
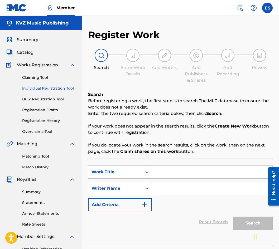
click at [49, 121] on link "Registration History" at bounding box center [48, 121] width 53 height 6
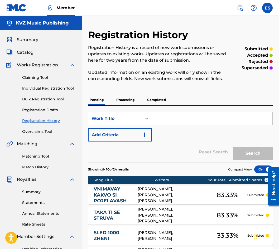
click at [53, 91] on link "Individual Registration Tool" at bounding box center [48, 89] width 53 height 6
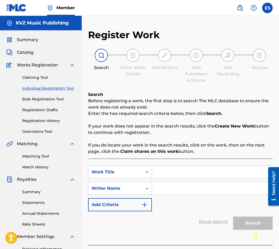
paste input "VRAG"
type input "VRAG"
paste input "[PERSON_NAME]"
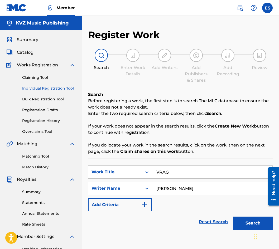
click at [156, 183] on input "[PERSON_NAME]" at bounding box center [212, 188] width 120 height 13
type input "[PERSON_NAME]"
click at [155, 172] on input "VRAG" at bounding box center [212, 172] width 120 height 13
click at [252, 225] on button "Search" at bounding box center [253, 223] width 40 height 13
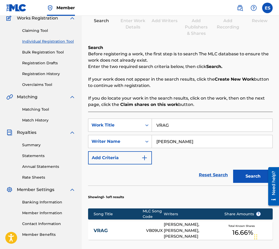
scroll to position [105, 0]
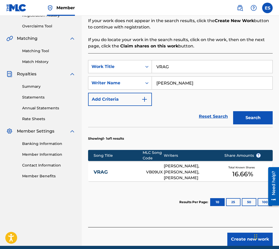
click at [113, 168] on div "VRAG VB09UX [PERSON_NAME], [PERSON_NAME], [PERSON_NAME] Total Known Shares 16.6…" at bounding box center [180, 172] width 184 height 18
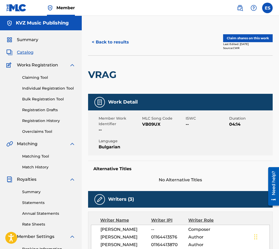
click at [99, 36] on button "< Back to results" at bounding box center [110, 42] width 45 height 13
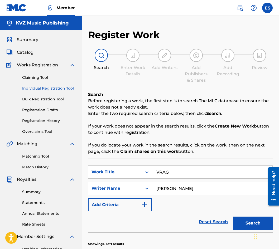
scroll to position [67, 0]
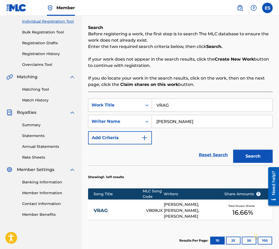
click at [171, 104] on input "VRAG" at bounding box center [212, 105] width 120 height 13
paste input "EDNA"
type input "VREDNA"
click at [244, 153] on button "Search" at bounding box center [253, 156] width 40 height 13
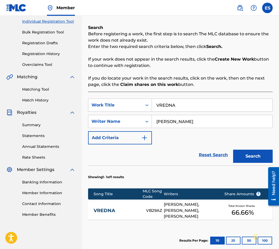
click at [114, 210] on link "VREDNA" at bounding box center [116, 211] width 45 height 6
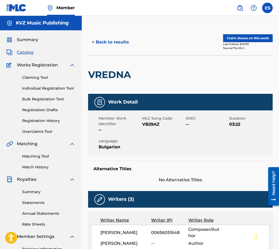
click at [54, 121] on link "Registration History" at bounding box center [48, 121] width 53 height 6
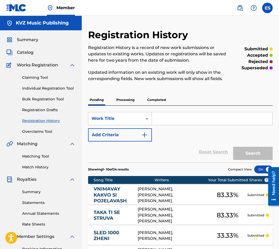
drag, startPoint x: 188, startPoint y: 127, endPoint x: 161, endPoint y: 118, distance: 28.6
paste input "VREDNA"
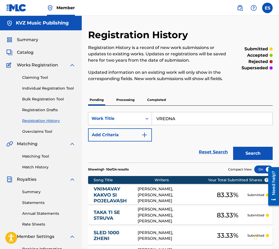
type input "VREDNA"
click at [255, 144] on div "Search" at bounding box center [251, 152] width 42 height 21
click at [252, 154] on button "Search" at bounding box center [253, 153] width 40 height 13
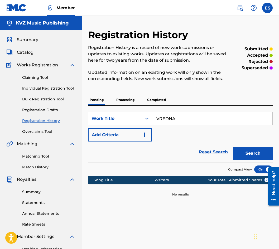
click at [123, 99] on p "Processing" at bounding box center [125, 99] width 21 height 11
click at [255, 155] on button "Search" at bounding box center [253, 153] width 40 height 13
click at [150, 99] on p "Completed" at bounding box center [156, 99] width 22 height 11
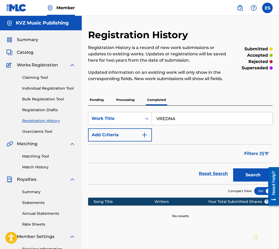
click at [250, 154] on span "Filters ( 1 )" at bounding box center [254, 153] width 20 height 6
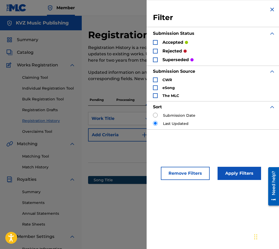
click at [271, 11] on img "Search Form" at bounding box center [272, 9] width 6 height 6
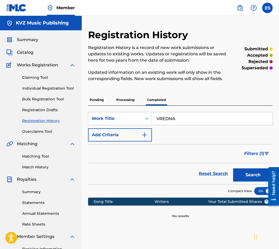
click at [252, 184] on div "Search" at bounding box center [251, 173] width 42 height 21
click at [249, 176] on button "Search" at bounding box center [253, 174] width 40 height 13
click at [240, 177] on button "Search" at bounding box center [253, 174] width 40 height 13
click at [131, 103] on p "Processing" at bounding box center [125, 99] width 21 height 11
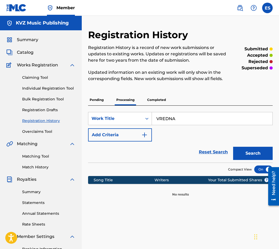
click at [235, 151] on button "Search" at bounding box center [253, 153] width 40 height 13
click at [95, 103] on p "Pending" at bounding box center [96, 99] width 17 height 11
click at [245, 155] on button "Search" at bounding box center [253, 153] width 40 height 13
click at [46, 87] on link "Individual Registration Tool" at bounding box center [48, 89] width 53 height 6
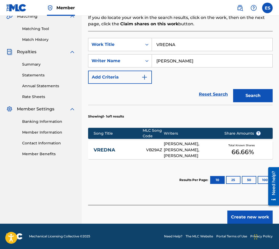
click at [245, 99] on button "Search" at bounding box center [253, 95] width 40 height 13
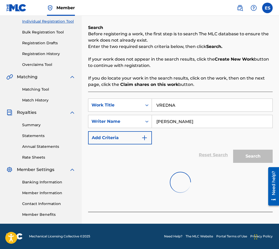
scroll to position [128, 0]
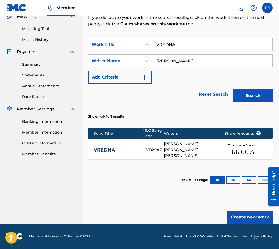
click at [109, 169] on section "Results Per Page: 10 25 50 100" at bounding box center [180, 180] width 184 height 25
click at [109, 148] on link "VREDNA" at bounding box center [116, 150] width 45 height 6
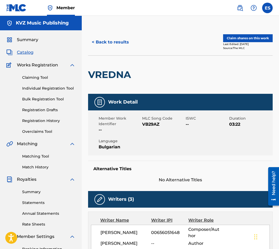
click at [113, 38] on button "< Back to results" at bounding box center [110, 42] width 45 height 13
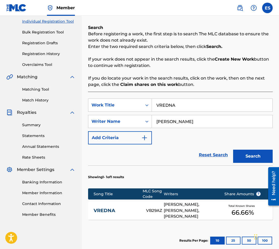
click at [164, 103] on input "VREDNA" at bounding box center [212, 105] width 120 height 13
paste input "UN VUN"
type input "VUN VUN"
click at [243, 153] on button "Search" at bounding box center [253, 156] width 40 height 13
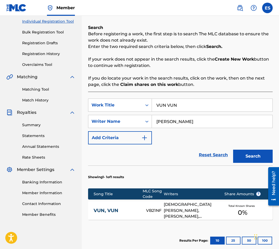
click at [120, 212] on link "VUN, VUN" at bounding box center [116, 211] width 45 height 6
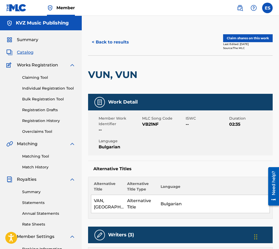
drag, startPoint x: 100, startPoint y: 33, endPoint x: 99, endPoint y: 37, distance: 4.2
click at [100, 33] on div "< Back to results Claim shares on this work Last Edited: [DATE] Source: The MLC" at bounding box center [180, 42] width 184 height 26
click at [99, 46] on button "< Back to results" at bounding box center [110, 42] width 45 height 13
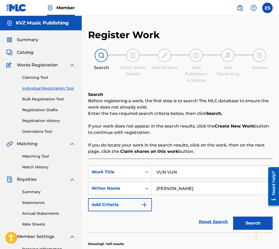
scroll to position [67, 0]
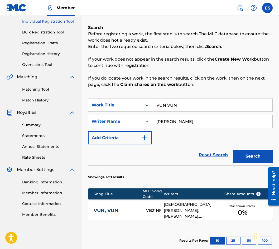
click at [57, 54] on link "Registration History" at bounding box center [48, 54] width 53 height 6
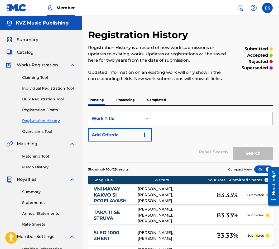
paste input "VUN VUN"
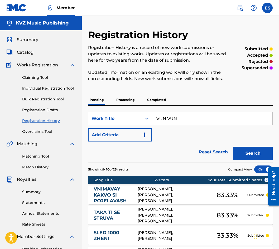
type input "VUN VUN"
click at [249, 149] on button "Search" at bounding box center [253, 153] width 40 height 13
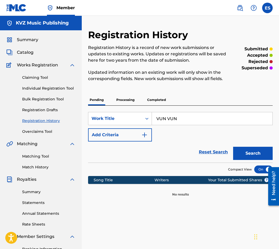
click at [119, 104] on p "Processing" at bounding box center [125, 99] width 21 height 11
click at [253, 157] on button "Search" at bounding box center [253, 153] width 40 height 13
click at [147, 99] on p "Completed" at bounding box center [156, 99] width 22 height 11
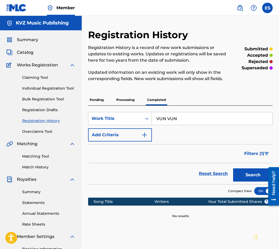
click at [241, 174] on button "Search" at bounding box center [253, 174] width 40 height 13
click at [64, 91] on div "Claiming Tool Individual Registration Tool Bulk Registration Tool Registration …" at bounding box center [40, 101] width 69 height 66
click at [62, 88] on link "Individual Registration Tool" at bounding box center [48, 89] width 53 height 6
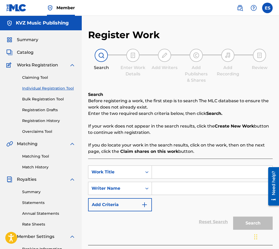
paste input "VUN VUN"
type input "VUN VUN"
paste input "[PERSON_NAME]"
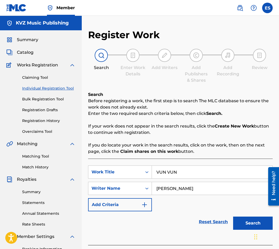
type input "[PERSON_NAME]"
click at [244, 229] on button "Search" at bounding box center [253, 223] width 40 height 13
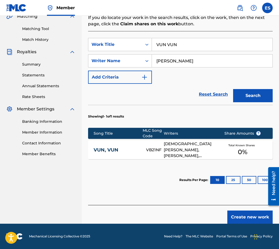
click at [238, 214] on button "Create new work" at bounding box center [249, 217] width 45 height 13
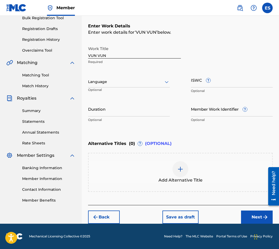
scroll to position [81, 0]
click at [110, 75] on div "Language Optional" at bounding box center [129, 84] width 82 height 24
click at [109, 82] on div at bounding box center [129, 82] width 82 height 7
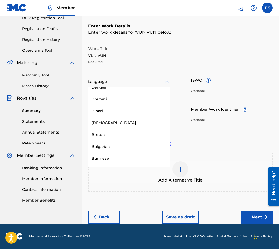
scroll to position [184, 0]
click at [107, 149] on div "Bulgarian" at bounding box center [128, 146] width 81 height 12
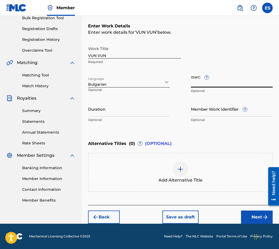
paste input "T3231067866"
type input "T3231067866"
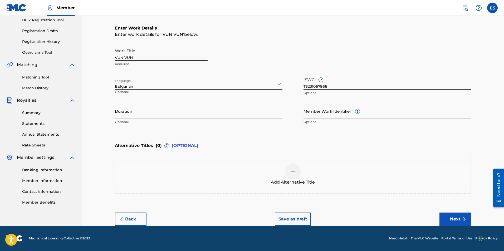
click at [194, 115] on input "Duration" at bounding box center [199, 111] width 168 height 15
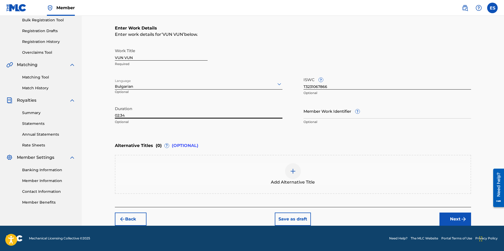
type input "02:34"
click at [296, 167] on div at bounding box center [293, 171] width 16 height 16
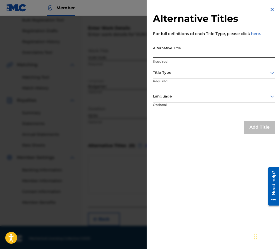
paste input "[PERSON_NAME]"
type input "[PERSON_NAME]"
click at [173, 68] on div "Title Type" at bounding box center [214, 73] width 122 height 12
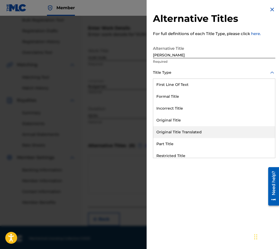
click at [184, 129] on div "Original Title Translated" at bounding box center [214, 132] width 122 height 12
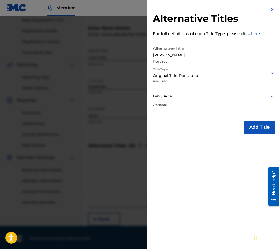
click at [181, 91] on div "Language" at bounding box center [214, 97] width 122 height 12
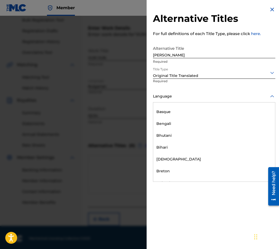
scroll to position [237, 0]
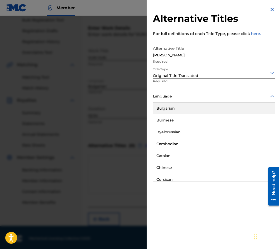
click at [185, 110] on div "Bulgarian" at bounding box center [214, 109] width 122 height 12
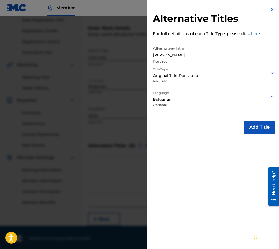
click at [261, 129] on button "Add Title" at bounding box center [260, 127] width 32 height 13
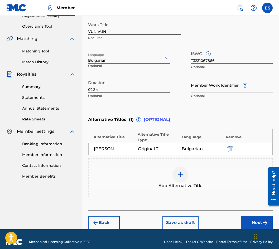
click at [250, 222] on button "Next" at bounding box center [257, 222] width 32 height 13
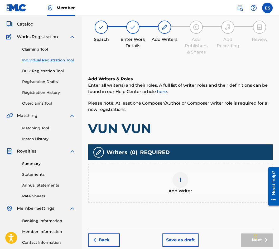
scroll to position [24, 0]
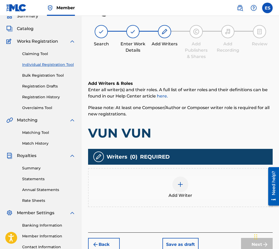
click at [191, 199] on div "Add Writer" at bounding box center [180, 187] width 184 height 39
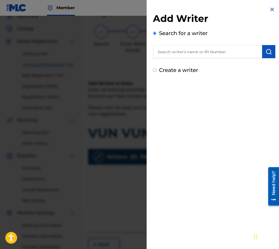
paste input "01164413870"
type input "01164413870"
click at [262, 52] on button "submit" at bounding box center [268, 51] width 13 height 13
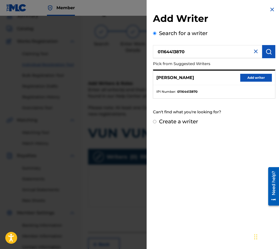
click at [258, 85] on ul "IPI Number : 01164413870" at bounding box center [214, 91] width 122 height 13
click at [245, 82] on div "[PERSON_NAME] Add writer" at bounding box center [214, 78] width 122 height 14
click at [243, 77] on button "Add writer" at bounding box center [256, 78] width 32 height 8
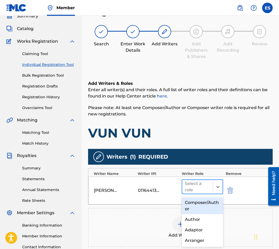
click at [207, 182] on div "Select a role" at bounding box center [197, 187] width 25 height 13
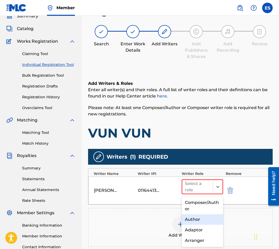
click at [202, 215] on div "Author" at bounding box center [202, 219] width 41 height 11
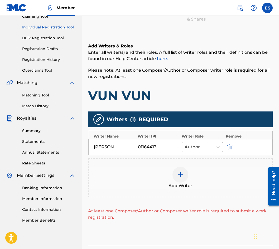
scroll to position [102, 0]
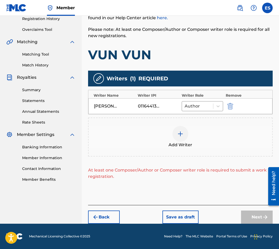
click at [181, 122] on div "Add Writer" at bounding box center [180, 137] width 184 height 39
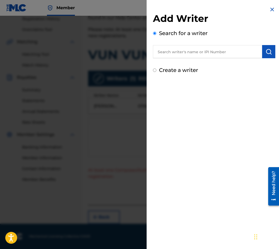
paste input "01205441400"
type input "01205441400"
click at [266, 54] on img "submit" at bounding box center [268, 51] width 6 height 6
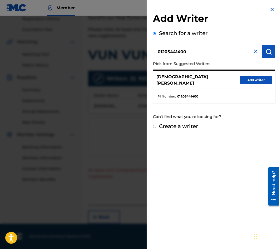
click at [246, 78] on button "Add writer" at bounding box center [256, 80] width 32 height 8
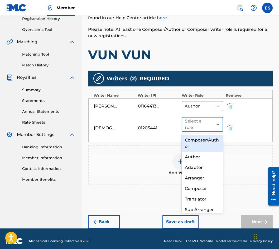
click at [205, 125] on div at bounding box center [197, 124] width 25 height 7
click at [205, 145] on div "Composer/Author" at bounding box center [202, 143] width 41 height 17
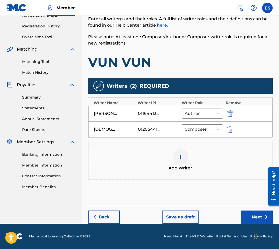
scroll to position [95, 0]
click at [246, 213] on button "Next" at bounding box center [257, 217] width 32 height 13
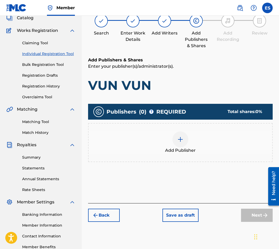
scroll to position [24, 0]
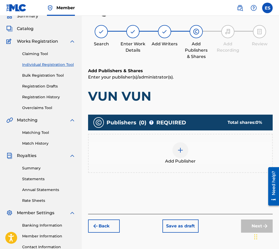
click at [187, 164] on span "Add Publisher" at bounding box center [180, 161] width 31 height 6
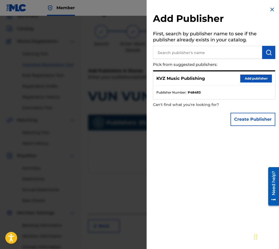
click at [245, 78] on button "Add publisher" at bounding box center [256, 79] width 32 height 8
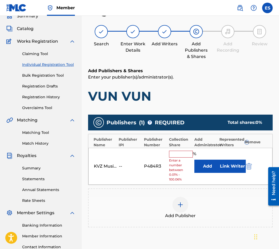
click at [178, 153] on input "text" at bounding box center [181, 154] width 24 height 7
type input "16.67"
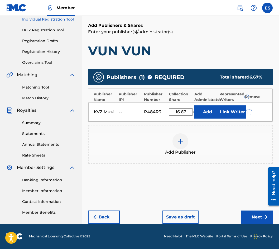
click at [255, 217] on button "Next" at bounding box center [257, 217] width 32 height 13
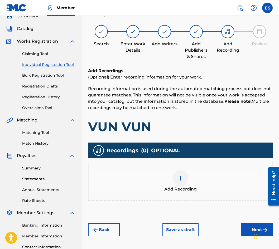
click at [193, 185] on div "Add Recording" at bounding box center [180, 181] width 183 height 22
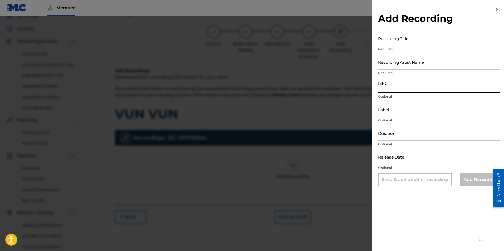
drag, startPoint x: 417, startPoint y: 94, endPoint x: 406, endPoint y: 85, distance: 13.5
paste input "BGA412300056"
type input "BGA412300056"
drag, startPoint x: 394, startPoint y: 101, endPoint x: 410, endPoint y: 108, distance: 16.8
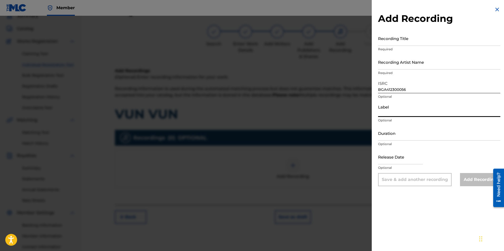
paste input "Payner"
type input "Payner"
drag, startPoint x: 405, startPoint y: 71, endPoint x: 395, endPoint y: 65, distance: 11.8
paste input "Kiara & [PERSON_NAME] & [PERSON_NAME]"
type input "Kiara & [PERSON_NAME] & [PERSON_NAME]"
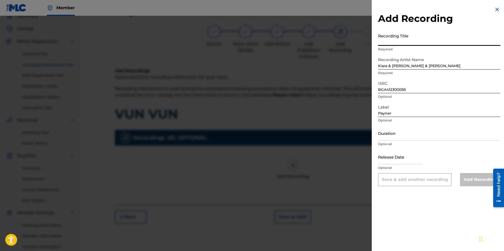
drag, startPoint x: 410, startPoint y: 46, endPoint x: 407, endPoint y: 41, distance: 5.8
paste input "Vun, vun"
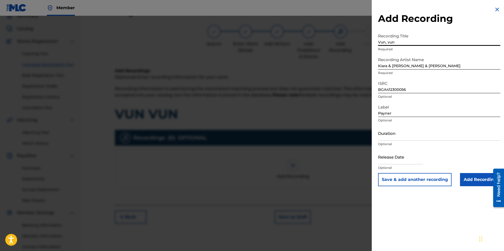
type input "Vun, vun"
click at [426, 129] on input "Duration" at bounding box center [439, 133] width 122 height 15
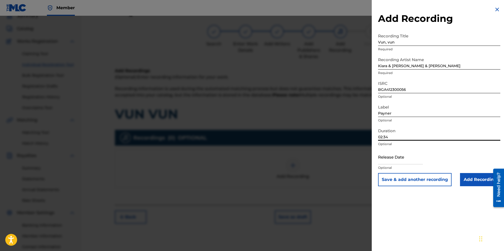
type input "02:34"
click at [470, 184] on input "Add Recording" at bounding box center [480, 179] width 40 height 13
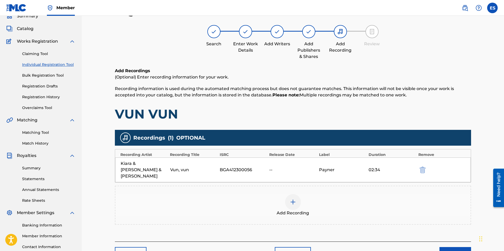
click at [268, 198] on div "Add Recording" at bounding box center [292, 205] width 355 height 22
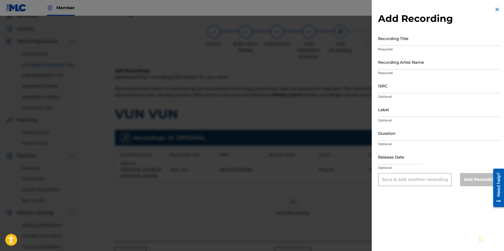
click at [395, 135] on input "Duration" at bounding box center [439, 133] width 122 height 15
type input "02:34"
drag, startPoint x: 402, startPoint y: 40, endPoint x: 400, endPoint y: 42, distance: 3.4
paste input "Vun, vun"
type input "Vun, vun"
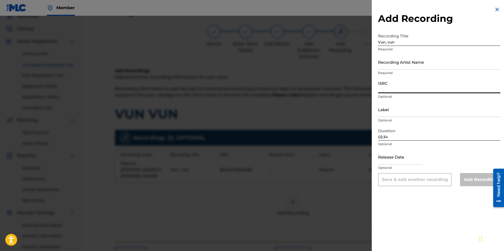
paste input "BGA412300056"
type input "BGA412300056"
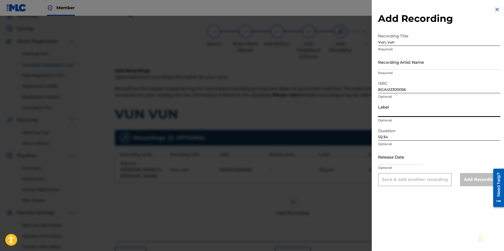
paste input "Payner"
type input "Payner"
paste input "Kiara/[PERSON_NAME]"
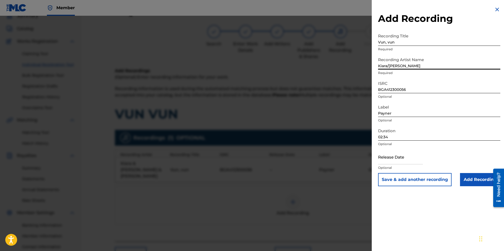
click at [388, 63] on input "Kiara/[PERSON_NAME]" at bounding box center [439, 62] width 122 height 15
type input "Kiara & [PERSON_NAME]"
click at [463, 183] on input "Add Recording" at bounding box center [480, 179] width 40 height 13
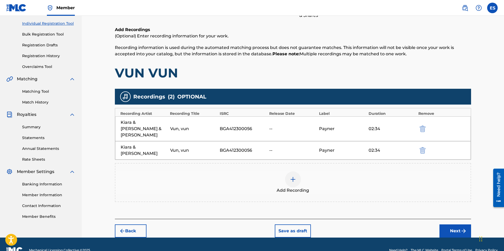
click at [455, 225] on button "Next" at bounding box center [456, 231] width 32 height 13
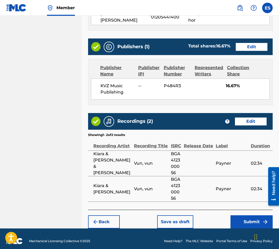
scroll to position [311, 0]
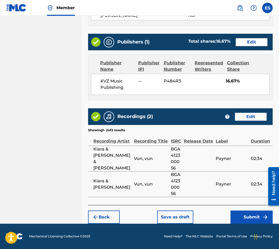
click at [266, 219] on img "submit" at bounding box center [265, 217] width 6 height 6
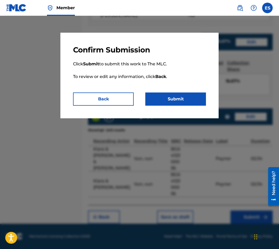
click at [147, 95] on button "Submit" at bounding box center [175, 99] width 61 height 13
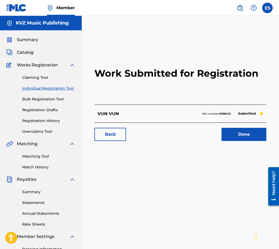
click at [37, 120] on link "Registration History" at bounding box center [48, 121] width 53 height 6
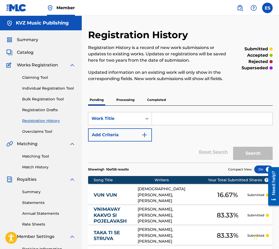
drag, startPoint x: 178, startPoint y: 109, endPoint x: 174, endPoint y: 117, distance: 8.4
paste input "YAKA E JENA TI"
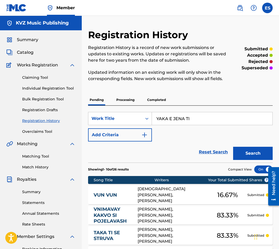
type input "YAKA E JENA TI"
click at [258, 154] on button "Search" at bounding box center [253, 153] width 40 height 13
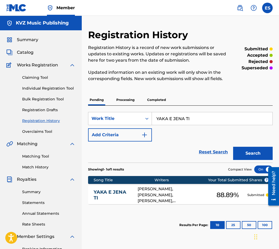
click at [99, 197] on link "YAKA E JENA TI" at bounding box center [112, 195] width 37 height 12
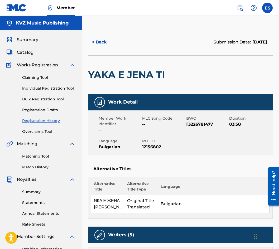
click at [99, 42] on button "< Back" at bounding box center [104, 42] width 32 height 13
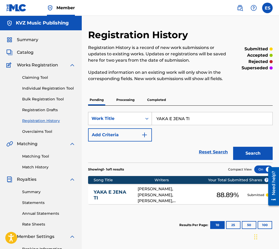
click at [151, 125] on div "Work Title" at bounding box center [120, 118] width 64 height 13
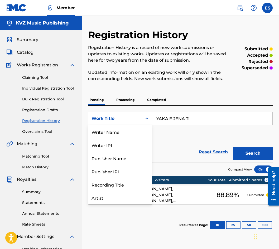
click at [164, 118] on input "YAKA E JENA TI" at bounding box center [212, 118] width 120 height 13
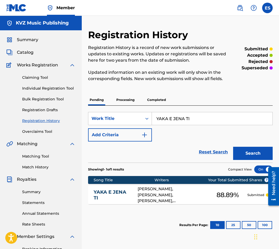
click at [164, 118] on input "YAKA E JENA TI" at bounding box center [212, 118] width 120 height 13
paste input "ZA TEBE"
type input "ZA TEBE"
click at [249, 153] on button "Search" at bounding box center [253, 153] width 40 height 13
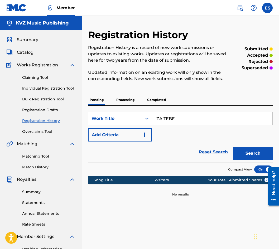
click at [119, 100] on p "Processing" at bounding box center [125, 99] width 21 height 11
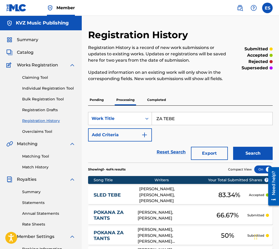
click at [252, 153] on button "Search" at bounding box center [253, 153] width 40 height 13
click at [159, 103] on p "Completed" at bounding box center [156, 99] width 22 height 11
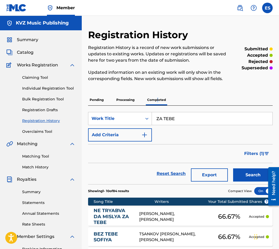
click at [249, 177] on button "Search" at bounding box center [253, 174] width 40 height 13
click at [72, 89] on link "Individual Registration Tool" at bounding box center [48, 89] width 53 height 6
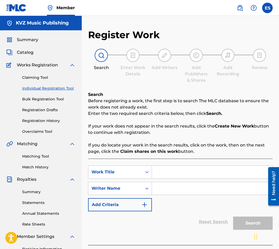
drag, startPoint x: 213, startPoint y: 175, endPoint x: 208, endPoint y: 173, distance: 5.6
paste input "ZA TEBE"
type input "ZA TEBE"
paste input "[PERSON_NAME]"
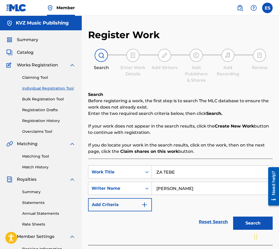
type input "[PERSON_NAME]"
click at [247, 224] on button "Search" at bounding box center [253, 223] width 40 height 13
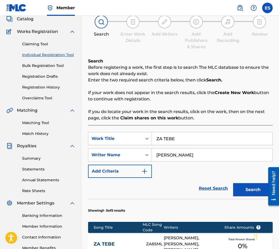
scroll to position [105, 0]
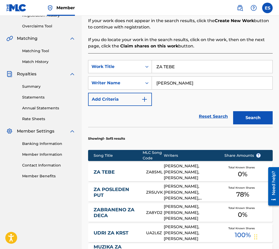
click at [124, 167] on div "ZA TEBE ZA85ML [PERSON_NAME], [PERSON_NAME], [PERSON_NAME] Total Known Shares 0…" at bounding box center [180, 172] width 184 height 18
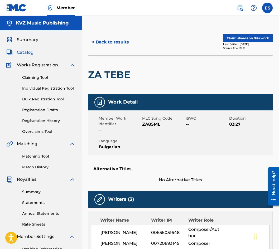
click at [107, 45] on button "< Back to results" at bounding box center [110, 42] width 45 height 13
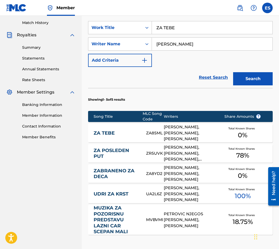
scroll to position [220, 0]
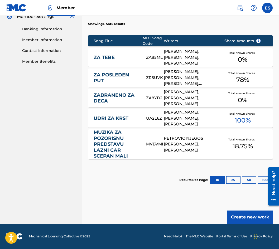
click at [240, 225] on footer "Mechanical Licensing Collective © 2025 Need Help? The MLC Website Portal Terms …" at bounding box center [139, 236] width 279 height 25
click at [241, 220] on button "Create new work" at bounding box center [249, 217] width 45 height 13
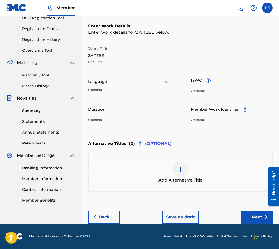
scroll to position [81, 0]
click at [118, 65] on div "Work Title ZA TEBE Required" at bounding box center [134, 55] width 93 height 24
click at [113, 81] on div at bounding box center [129, 82] width 82 height 7
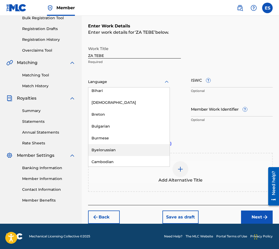
scroll to position [211, 0]
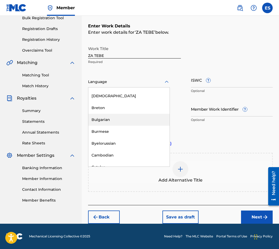
click at [126, 124] on div "Bulgarian" at bounding box center [128, 120] width 81 height 12
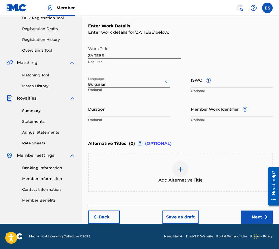
click at [103, 59] on div "Work Title ZA TEBE Required" at bounding box center [134, 55] width 93 height 24
paste input "T3296817120"
type input "T3296817120"
click at [121, 106] on input "Duration" at bounding box center [129, 108] width 82 height 15
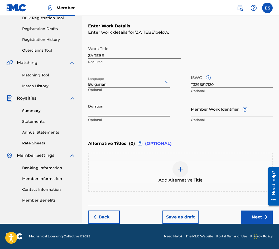
click at [175, 168] on div at bounding box center [180, 169] width 16 height 16
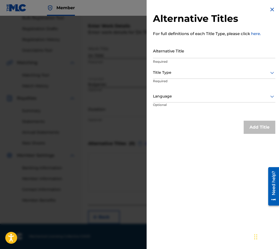
click at [184, 49] on input "Alternative Title" at bounding box center [214, 50] width 122 height 15
type input "ЗА ТЕБЕ"
click at [216, 75] on div at bounding box center [214, 72] width 122 height 7
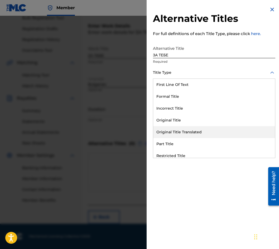
click at [206, 131] on div "Original Title Translated" at bounding box center [214, 132] width 122 height 12
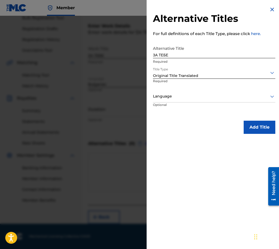
click at [188, 97] on div at bounding box center [214, 96] width 122 height 7
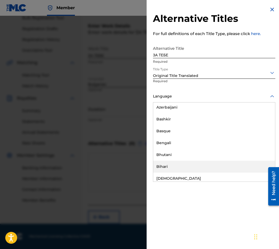
scroll to position [237, 0]
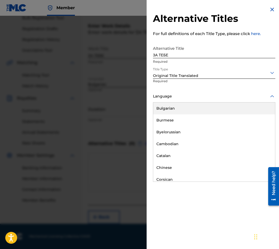
click at [195, 111] on div "Bulgarian" at bounding box center [214, 109] width 122 height 12
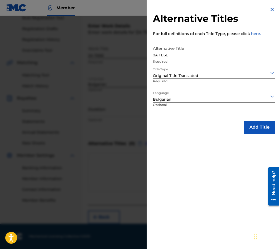
drag, startPoint x: 263, startPoint y: 133, endPoint x: 258, endPoint y: 132, distance: 4.6
click at [262, 132] on button "Add Title" at bounding box center [260, 127] width 32 height 13
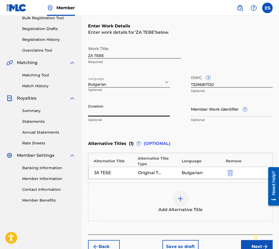
drag, startPoint x: 108, startPoint y: 111, endPoint x: 106, endPoint y: 114, distance: 3.2
click at [107, 112] on input "Duration" at bounding box center [129, 108] width 82 height 15
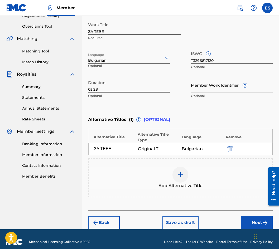
type input "03:28"
click at [256, 216] on button "Next" at bounding box center [257, 222] width 32 height 13
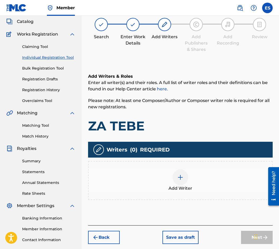
scroll to position [24, 0]
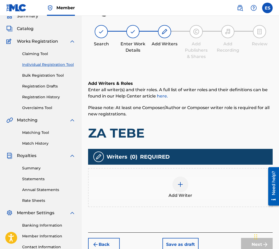
click at [198, 194] on div "Add Writer" at bounding box center [180, 188] width 183 height 22
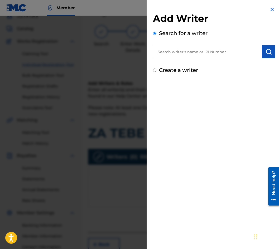
paste input "00720893145"
type input "00720893145"
click at [266, 53] on img "submit" at bounding box center [268, 51] width 6 height 6
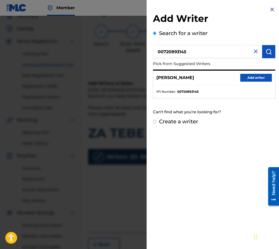
click at [254, 81] on button "Add writer" at bounding box center [256, 78] width 32 height 8
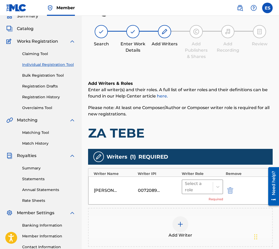
click at [191, 192] on div "Select a role" at bounding box center [197, 187] width 25 height 13
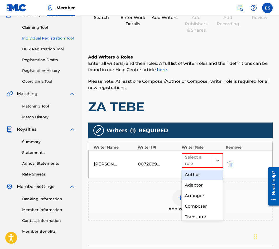
scroll to position [26, 0]
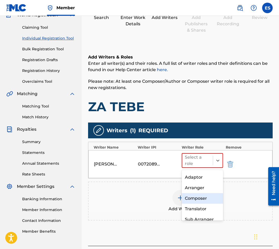
click at [196, 198] on div "Composer" at bounding box center [202, 198] width 41 height 11
click at [192, 197] on div "Add Writer" at bounding box center [180, 201] width 183 height 22
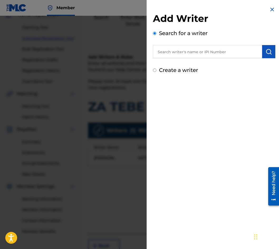
paste input "01164413870"
type input "01164413870"
click at [265, 50] on img "submit" at bounding box center [268, 51] width 6 height 6
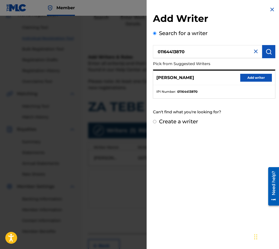
click at [252, 77] on button "Add writer" at bounding box center [256, 78] width 32 height 8
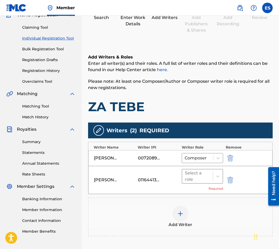
click at [194, 178] on div at bounding box center [197, 176] width 25 height 7
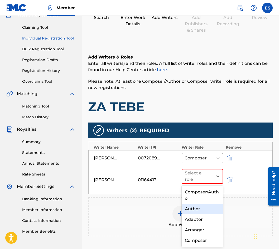
click at [192, 207] on div "Author" at bounding box center [202, 209] width 41 height 11
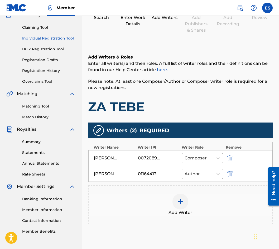
click at [187, 205] on div at bounding box center [180, 202] width 16 height 16
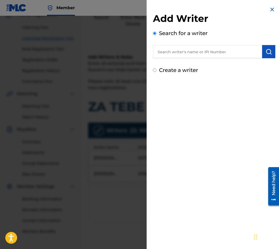
paste input "00656051746"
type input "00656051746"
click at [265, 54] on img "submit" at bounding box center [268, 51] width 6 height 6
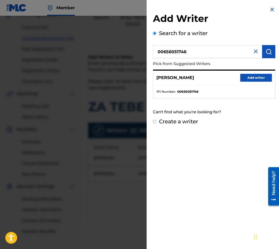
click at [255, 79] on button "Add writer" at bounding box center [256, 78] width 32 height 8
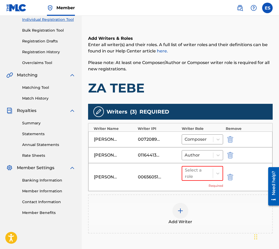
scroll to position [123, 0]
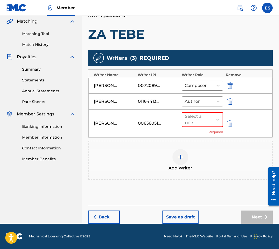
click at [226, 120] on button "submit" at bounding box center [230, 123] width 8 height 6
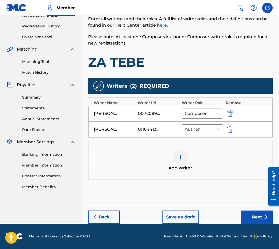
click at [180, 155] on img at bounding box center [180, 157] width 6 height 6
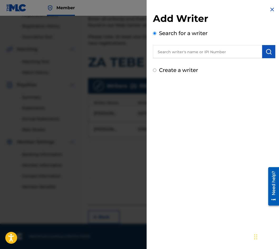
paste input "00656051746"
type input "00656051746"
click at [265, 43] on div "Search for a writer 00656051746" at bounding box center [214, 43] width 122 height 29
click at [265, 51] on img "submit" at bounding box center [268, 51] width 6 height 6
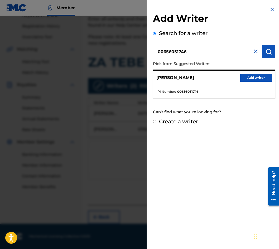
click at [250, 76] on button "Add writer" at bounding box center [256, 78] width 32 height 8
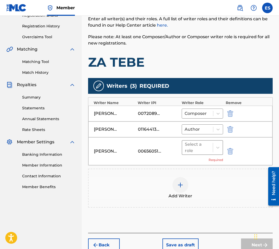
click at [186, 148] on div at bounding box center [197, 147] width 25 height 7
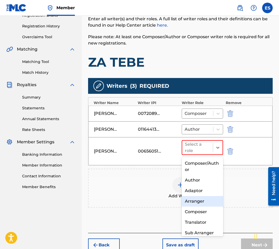
click at [203, 203] on div "Arranger" at bounding box center [202, 201] width 41 height 11
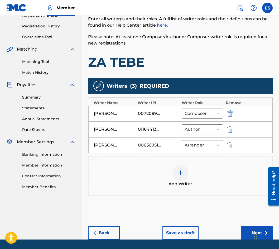
click at [198, 179] on div "Add Writer" at bounding box center [180, 176] width 183 height 22
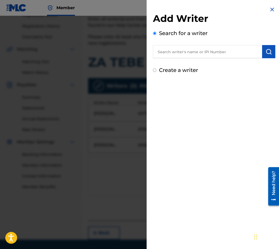
click at [138, 90] on div at bounding box center [139, 140] width 279 height 249
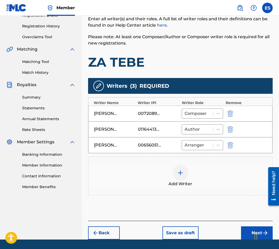
click at [75, 83] on img at bounding box center [72, 85] width 6 height 6
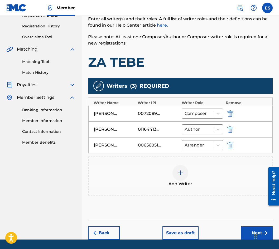
click at [75, 83] on img at bounding box center [72, 85] width 6 height 6
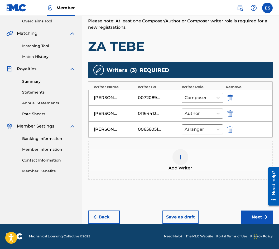
click at [253, 215] on button "Next" at bounding box center [257, 217] width 32 height 13
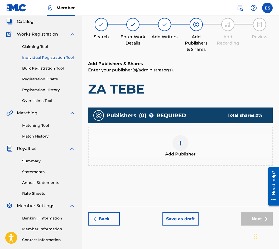
scroll to position [24, 0]
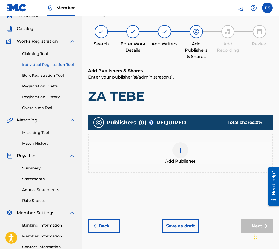
click at [192, 180] on div "Publishers ( 0 ) ? REQUIRED Total shares: 0 % Add Publisher" at bounding box center [180, 151] width 184 height 79
click at [192, 167] on div "Add Publisher" at bounding box center [180, 153] width 184 height 39
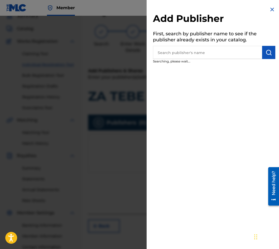
click at [246, 74] on div "Add Publisher First, search by publisher name to see if the publisher already e…" at bounding box center [214, 124] width 135 height 249
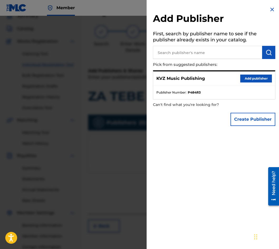
click at [253, 75] on button "Add publisher" at bounding box center [256, 79] width 32 height 8
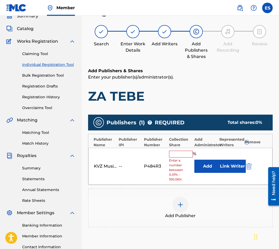
click at [181, 159] on span "Enter a number between 0.01% - 100.06%" at bounding box center [180, 170] width 22 height 24
click at [181, 153] on input "text" at bounding box center [181, 154] width 24 height 7
type input "50"
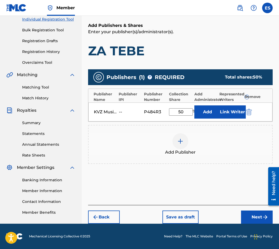
click at [256, 218] on button "Next" at bounding box center [257, 217] width 32 height 13
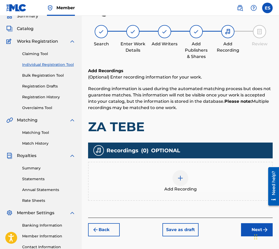
click at [163, 163] on div "Add Recording" at bounding box center [180, 181] width 184 height 39
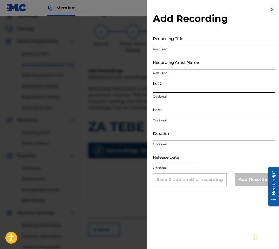
paste input "ATAJ11900054"
type input "ATAJ11900054"
click at [180, 128] on input "Duration" at bounding box center [214, 133] width 122 height 15
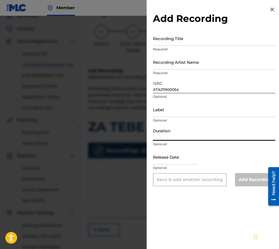
type input "03:28"
drag, startPoint x: 218, startPoint y: 72, endPoint x: 218, endPoint y: 65, distance: 7.1
click at [218, 71] on p "Required" at bounding box center [214, 73] width 122 height 5
click at [217, 64] on input "Recording Artist Name" at bounding box center [214, 62] width 122 height 15
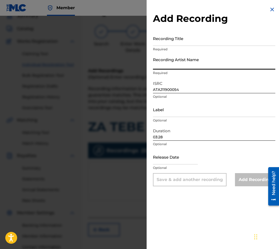
paste input "LORENA"
type input "LORENA"
drag, startPoint x: 175, startPoint y: 28, endPoint x: 163, endPoint y: 43, distance: 19.1
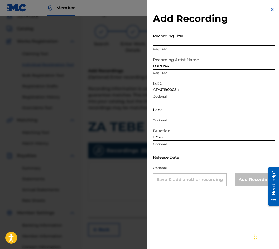
paste input "ZA TEBE"
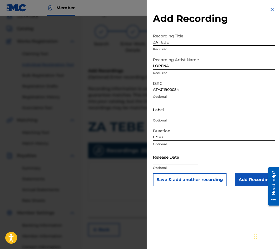
type input "ZA TEBE"
click at [245, 180] on input "Add Recording" at bounding box center [255, 179] width 40 height 13
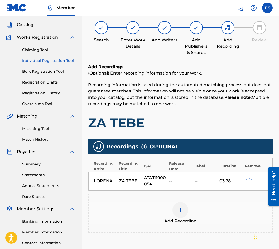
scroll to position [72, 0]
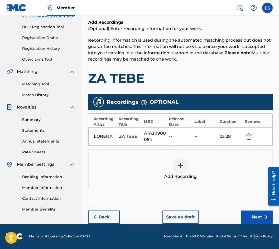
click at [255, 214] on button "Next" at bounding box center [257, 217] width 32 height 13
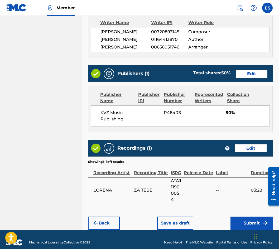
scroll to position [293, 0]
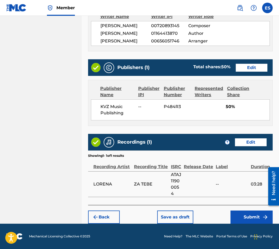
click at [263, 214] on img "submit" at bounding box center [265, 217] width 6 height 6
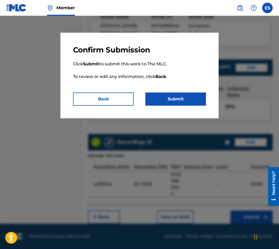
click at [150, 99] on button "Submit" at bounding box center [175, 99] width 61 height 13
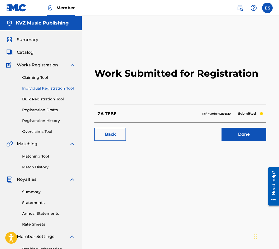
click at [47, 118] on link "Registration History" at bounding box center [48, 121] width 53 height 6
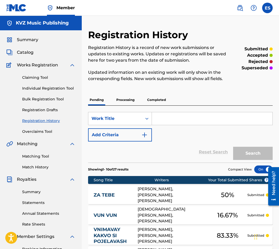
paste input "ZABRANENO ZA DECA"
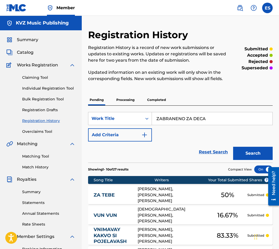
type input "ZABRANENO ZA DECA"
click at [268, 151] on button "Search" at bounding box center [253, 153] width 40 height 13
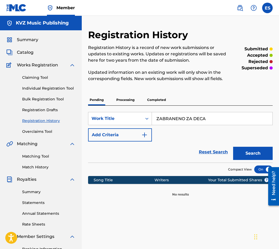
click at [120, 98] on p "Processing" at bounding box center [125, 99] width 21 height 11
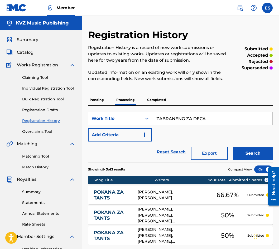
click at [249, 156] on button "Search" at bounding box center [253, 153] width 40 height 13
click at [158, 105] on div "Pending Processing Completed" at bounding box center [180, 99] width 184 height 11
click at [158, 103] on p "Completed" at bounding box center [156, 99] width 22 height 11
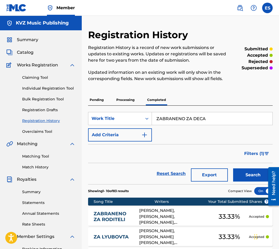
click at [255, 177] on button "Search" at bounding box center [253, 174] width 40 height 13
click at [40, 88] on link "Individual Registration Tool" at bounding box center [48, 89] width 53 height 6
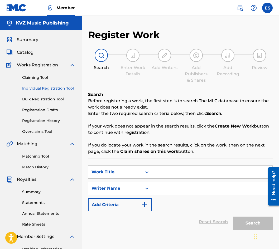
drag, startPoint x: 176, startPoint y: 166, endPoint x: 176, endPoint y: 171, distance: 4.5
paste input "ZABRANENO ZA DECA"
type input "ZABRANENO ZA DECA"
paste input "[PERSON_NAME]"
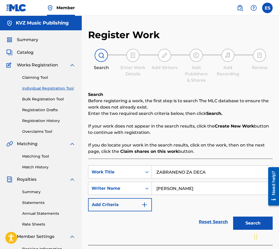
type input "[PERSON_NAME]"
click at [249, 222] on button "Search" at bounding box center [253, 223] width 40 height 13
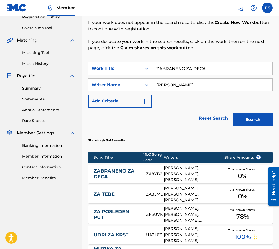
scroll to position [120, 0]
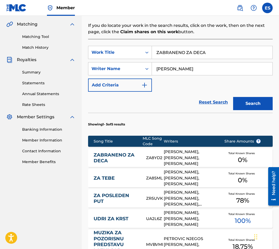
click at [129, 163] on link "ZABRANENO ZA DECA" at bounding box center [116, 158] width 45 height 12
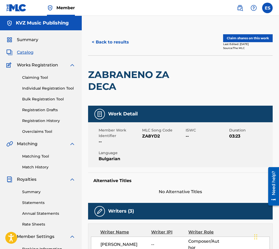
click at [115, 45] on button "< Back to results" at bounding box center [110, 42] width 45 height 13
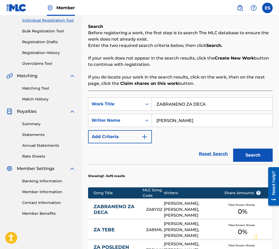
scroll to position [67, 0]
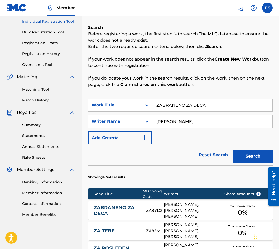
click at [202, 105] on input "ZABRANENO ZA DECA" at bounding box center [212, 105] width 120 height 13
type input "ZABRANENO ZA DETSA"
click at [250, 158] on button "Search" at bounding box center [253, 156] width 40 height 13
click at [172, 101] on input "ZABRANENO ZA DETSA" at bounding box center [212, 105] width 120 height 13
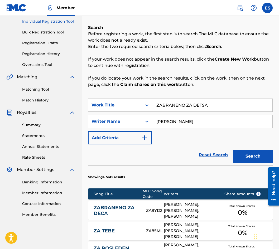
click at [172, 101] on input "ZABRANENO ZA DETSA" at bounding box center [212, 105] width 120 height 13
click at [52, 50] on div "Claiming Tool Individual Registration Tool Bulk Registration Tool Registration …" at bounding box center [40, 34] width 69 height 66
click at [46, 51] on link "Registration History" at bounding box center [48, 54] width 53 height 6
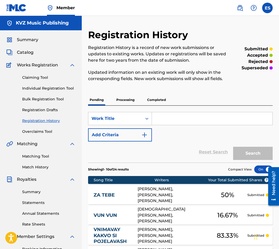
drag, startPoint x: 164, startPoint y: 110, endPoint x: 162, endPoint y: 118, distance: 8.7
paste input "ZABRANENO ZA DETSA"
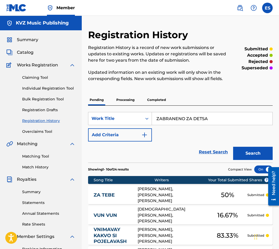
type input "ZABRANENO ZA DETSA"
click at [250, 157] on button "Search" at bounding box center [253, 153] width 40 height 13
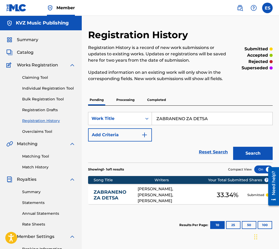
click at [114, 190] on link "ZABRANENO ZA DETSA" at bounding box center [112, 195] width 37 height 12
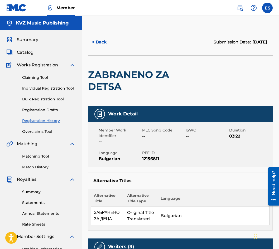
click at [98, 37] on button "< Back" at bounding box center [104, 42] width 32 height 13
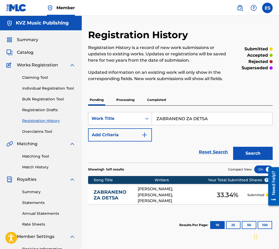
click at [178, 123] on input "ZABRANENO ZA DETSA" at bounding box center [212, 118] width 120 height 13
paste input "KUSNYAHME"
type input "ZAKUSNYAHME"
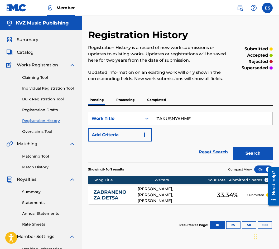
click at [251, 150] on button "Search" at bounding box center [253, 153] width 40 height 13
click at [134, 191] on div "ZAKUSNYAHME [PERSON_NAME], [PERSON_NAME], [PERSON_NAME], [PERSON_NAME], [PERSON…" at bounding box center [180, 195] width 184 height 18
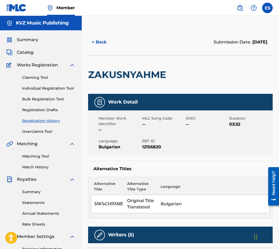
click at [109, 45] on button "< Back" at bounding box center [104, 42] width 32 height 13
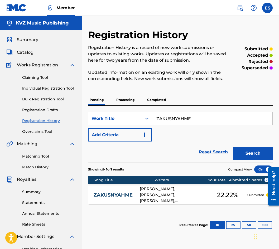
click at [184, 120] on input "ZAKUSNYAHME" at bounding box center [212, 118] width 120 height 13
paste input "PALI"
type input "ZAPALI"
click at [261, 153] on button "Search" at bounding box center [253, 153] width 40 height 13
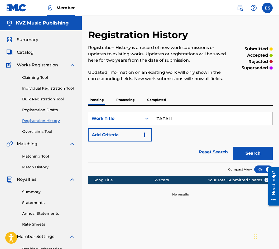
click at [118, 101] on p "Processing" at bounding box center [125, 99] width 21 height 11
click at [264, 159] on button "Search" at bounding box center [253, 153] width 40 height 13
click at [155, 100] on p "Completed" at bounding box center [156, 99] width 22 height 11
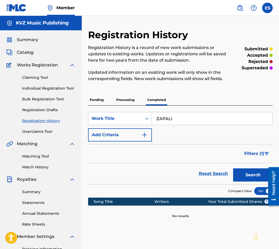
click at [252, 177] on button "Search" at bounding box center [253, 174] width 40 height 13
click at [52, 87] on link "Individual Registration Tool" at bounding box center [48, 89] width 53 height 6
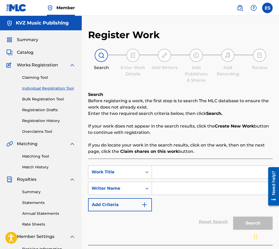
drag, startPoint x: 184, startPoint y: 184, endPoint x: 157, endPoint y: 169, distance: 30.7
paste input "ZAPALI"
type input "ZAPALI"
drag, startPoint x: 167, startPoint y: 195, endPoint x: 166, endPoint y: 190, distance: 5.4
paste input "[PERSON_NAME]"
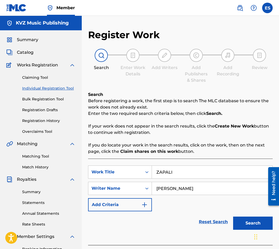
click at [242, 206] on div "SearchWithCriteria5cffd895-9d1c-47d8-9a72-f1a22e505fc8 Work Title ZAPALI Search…" at bounding box center [180, 189] width 184 height 46
type input "[PERSON_NAME]"
click at [247, 223] on button "Search" at bounding box center [253, 223] width 40 height 13
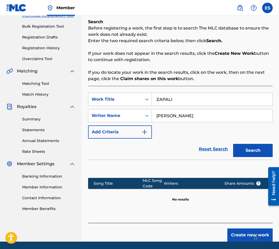
scroll to position [91, 0]
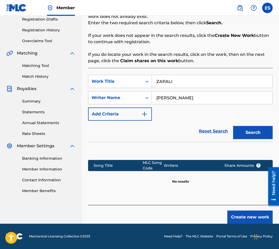
click at [240, 221] on button "Create new work" at bounding box center [249, 217] width 45 height 13
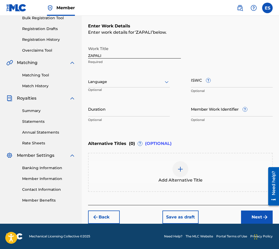
click at [99, 90] on p "Optional" at bounding box center [102, 91] width 29 height 9
click at [105, 82] on div at bounding box center [129, 82] width 82 height 7
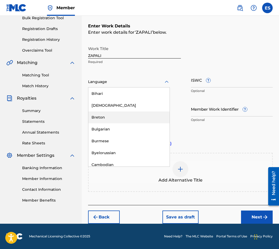
scroll to position [211, 0]
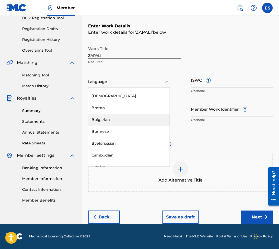
click at [133, 120] on div "Bulgarian" at bounding box center [128, 120] width 81 height 12
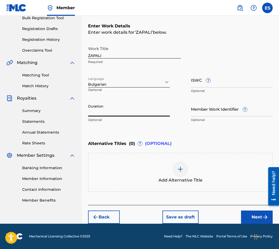
click at [136, 115] on input "Duration" at bounding box center [129, 108] width 82 height 15
type input "03:45"
click at [163, 173] on div "Add Alternative Title" at bounding box center [180, 172] width 183 height 22
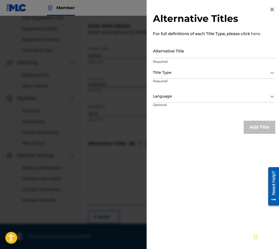
drag, startPoint x: 187, startPoint y: 58, endPoint x: 187, endPoint y: 54, distance: 4.0
paste input "ЗАПАЛИ"
type input "ЗАПАЛИ"
click at [186, 70] on div at bounding box center [214, 72] width 122 height 7
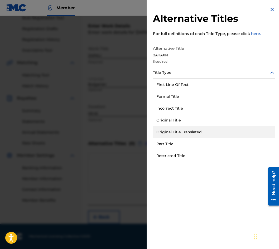
click at [211, 131] on div "Original Title Translated" at bounding box center [214, 132] width 122 height 12
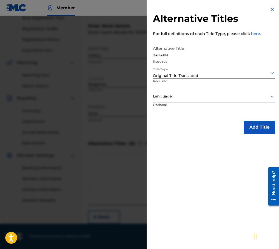
click at [203, 93] on div at bounding box center [214, 96] width 122 height 7
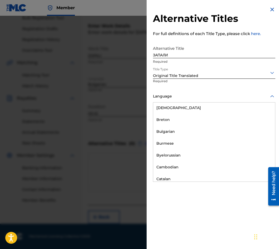
scroll to position [237, 0]
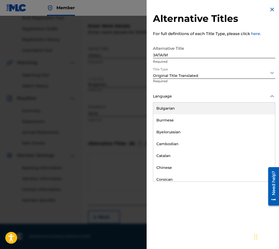
drag, startPoint x: 218, startPoint y: 105, endPoint x: 215, endPoint y: 105, distance: 2.6
click at [218, 106] on div "Bulgarian" at bounding box center [214, 109] width 122 height 12
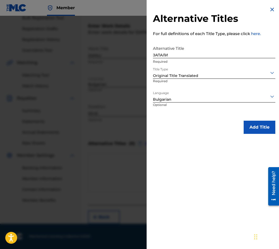
click at [253, 136] on div "Alternative Titles For full definitions of each Title Type, please click here. …" at bounding box center [214, 70] width 135 height 140
click at [244, 122] on button "Add Title" at bounding box center [260, 127] width 32 height 13
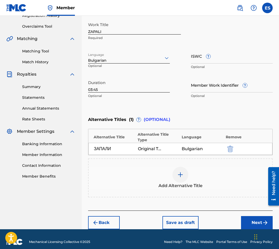
click at [257, 218] on button "Next" at bounding box center [257, 222] width 32 height 13
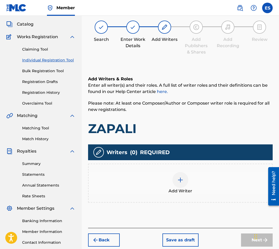
scroll to position [24, 0]
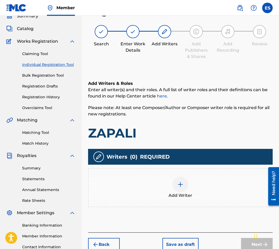
click at [178, 184] on img at bounding box center [180, 184] width 6 height 6
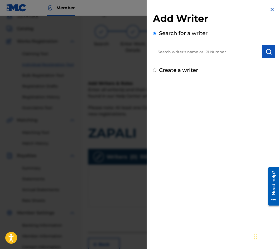
paste input "01164413870"
type input "01164413870"
click at [263, 52] on button "submit" at bounding box center [268, 51] width 13 height 13
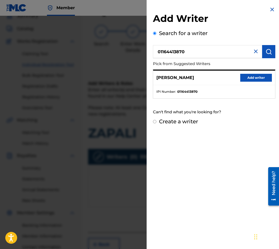
click at [251, 79] on button "Add writer" at bounding box center [256, 78] width 32 height 8
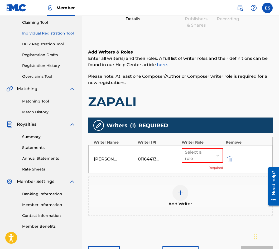
scroll to position [91, 0]
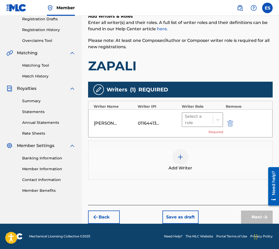
click at [198, 123] on div at bounding box center [197, 119] width 25 height 7
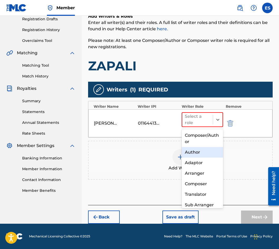
click at [200, 147] on div "Author" at bounding box center [202, 152] width 41 height 11
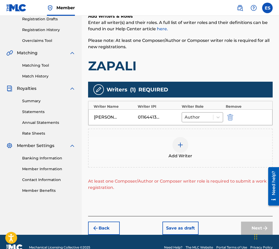
click at [194, 152] on div "Add Writer" at bounding box center [180, 148] width 183 height 22
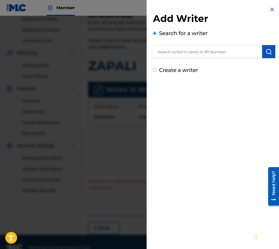
paste input "[PERSON_NAME]"
type input "[PERSON_NAME]"
click at [262, 49] on button "submit" at bounding box center [268, 51] width 13 height 13
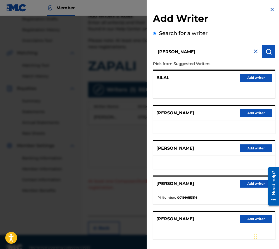
scroll to position [24, 0]
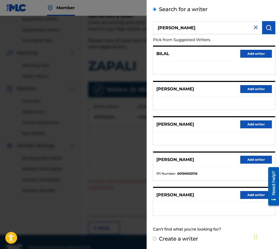
click at [250, 195] on button "Add writer" at bounding box center [256, 195] width 32 height 8
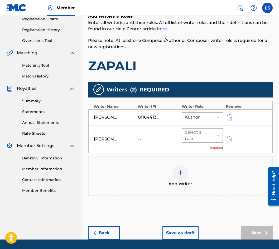
click at [201, 135] on div at bounding box center [197, 135] width 25 height 7
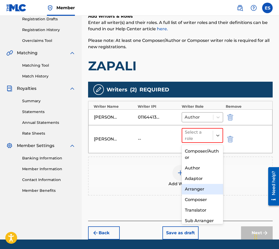
click at [201, 197] on div "Composer" at bounding box center [202, 199] width 41 height 11
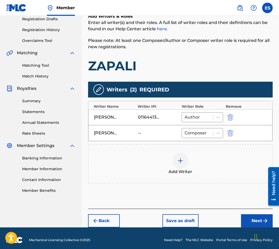
scroll to position [95, 0]
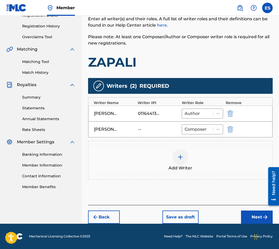
click at [249, 214] on button "Next" at bounding box center [257, 217] width 32 height 13
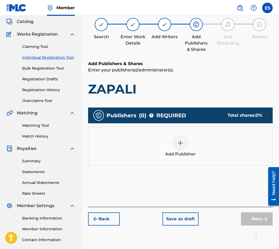
scroll to position [24, 0]
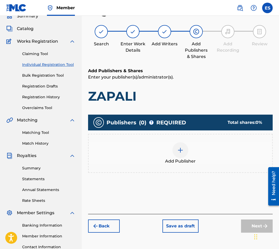
click at [188, 156] on div "Add Publisher" at bounding box center [180, 153] width 183 height 22
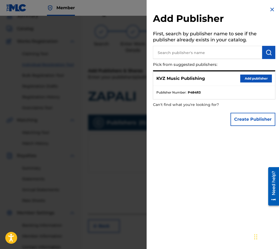
click at [251, 78] on button "Add publisher" at bounding box center [256, 79] width 32 height 8
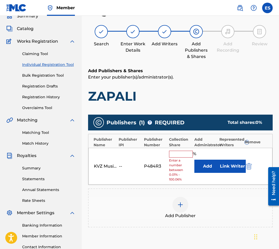
click at [177, 154] on input "text" at bounding box center [181, 154] width 24 height 7
type input "33.33"
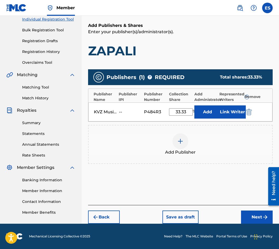
click at [240, 209] on div "Back Save as draft Next" at bounding box center [180, 214] width 184 height 19
click at [245, 212] on button "Next" at bounding box center [257, 217] width 32 height 13
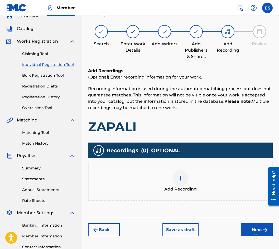
click at [202, 187] on div "Add Recording" at bounding box center [180, 181] width 183 height 22
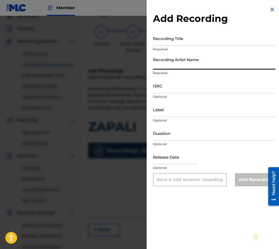
paste input "VENELIN"
type input "VENELIN"
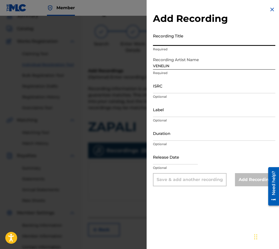
drag, startPoint x: 213, startPoint y: 47, endPoint x: 205, endPoint y: 38, distance: 11.7
paste input "ZAPALI"
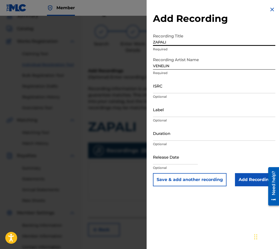
type input "ZAPALI"
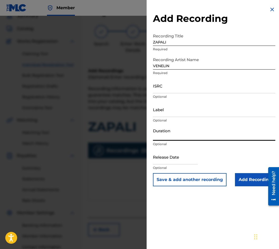
click at [216, 136] on input "Duration" at bounding box center [214, 133] width 122 height 15
type input "03:45"
click at [258, 183] on input "Add Recording" at bounding box center [255, 179] width 40 height 13
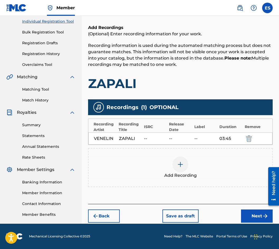
click at [255, 211] on button "Next" at bounding box center [257, 216] width 32 height 13
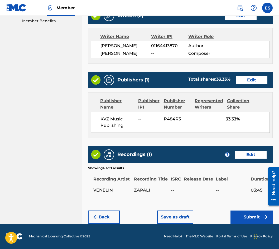
scroll to position [267, 0]
click at [255, 222] on button "Submit" at bounding box center [251, 217] width 42 height 13
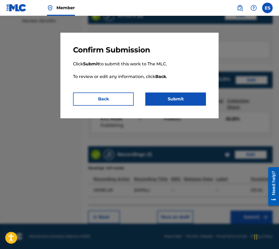
click at [178, 102] on button "Submit" at bounding box center [175, 99] width 61 height 13
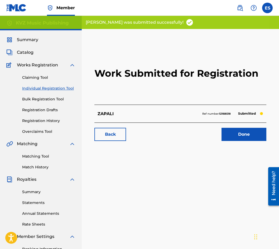
click at [52, 117] on div "Claiming Tool Individual Registration Tool Bulk Registration Tool Registration …" at bounding box center [40, 101] width 69 height 66
click at [52, 122] on link "Registration History" at bounding box center [48, 121] width 53 height 6
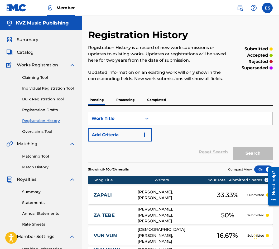
paste input "ZNAE LI"
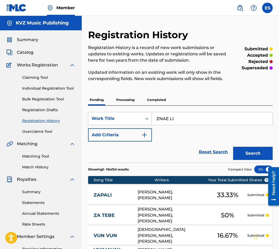
type input "ZNAE LI"
click at [246, 151] on button "Search" at bounding box center [253, 153] width 40 height 13
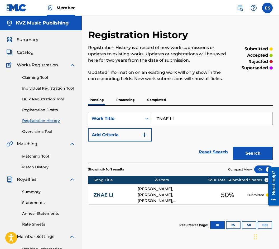
click at [101, 192] on div "ZNAE LI [PERSON_NAME], [PERSON_NAME], [PERSON_NAME], [PERSON_NAME], [PERSON_NAM…" at bounding box center [180, 195] width 184 height 18
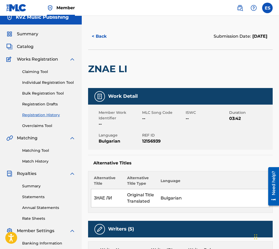
scroll to position [4, 0]
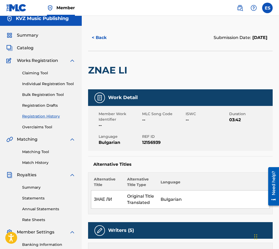
click at [105, 41] on button "< Back" at bounding box center [104, 37] width 32 height 13
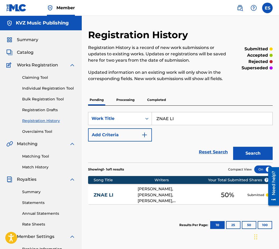
click at [227, 126] on div "SearchWithCriteria8d86e465-e716-4b1f-aa43-61fead14ea4b Work Title ZNAE LI Add C…" at bounding box center [180, 127] width 184 height 30
click at [228, 119] on input "ZNAE LI" at bounding box center [212, 118] width 120 height 13
paste input "M CHE SI MI FEN"
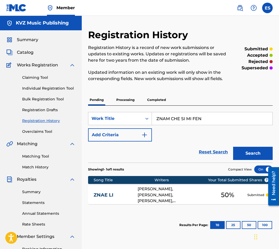
type input "ZNAM CHE SI MI FEN"
click at [241, 154] on button "Search" at bounding box center [253, 153] width 40 height 13
click at [113, 191] on link "ZNAM CHE SI MI FEN" at bounding box center [112, 195] width 37 height 12
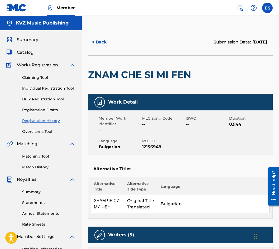
click at [104, 44] on button "< Back" at bounding box center [104, 42] width 32 height 13
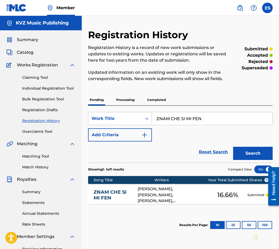
click at [186, 120] on input "ZNAM CHE SI MI FEN" at bounding box center [212, 118] width 120 height 13
click at [213, 121] on input "ZNAM CHE SI MI FEN" at bounding box center [212, 118] width 120 height 13
click at [214, 121] on input "ZNAM CHE SI MI FEN" at bounding box center [212, 118] width 120 height 13
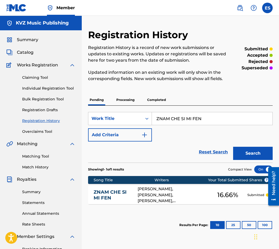
click at [214, 121] on input "ZNAM CHE SI MI FEN" at bounding box center [212, 118] width 120 height 13
paste input "VEZDA"
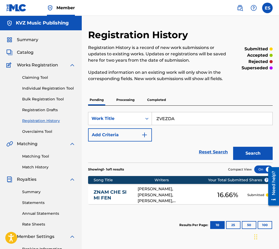
type input "ZVEZDA"
click at [250, 152] on button "Search" at bounding box center [253, 153] width 40 height 13
click at [128, 193] on link "ZVEZDA" at bounding box center [112, 195] width 37 height 6
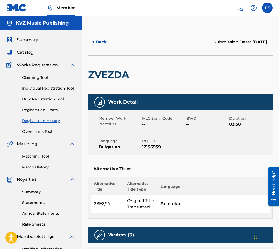
click at [110, 50] on div "< Back Submission Date: [DATE]" at bounding box center [180, 42] width 184 height 26
click at [107, 48] on button "< Back" at bounding box center [104, 42] width 32 height 13
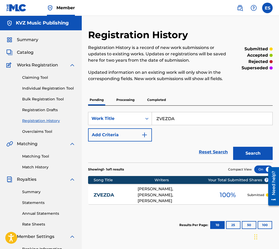
click at [107, 193] on link "ZVEZDA" at bounding box center [112, 195] width 37 height 6
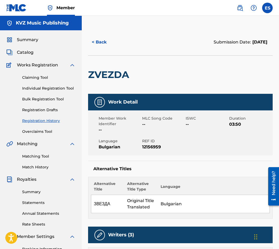
click at [60, 87] on link "Individual Registration Tool" at bounding box center [48, 89] width 53 height 6
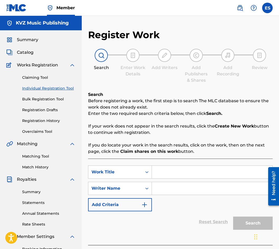
paste input "ZVYAR SI"
type input "ZVYAR SI"
paste input "[PERSON_NAME]"
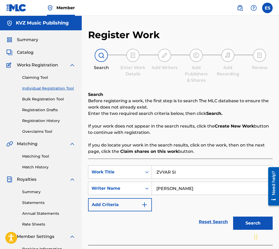
type input "[PERSON_NAME]"
click at [248, 227] on button "Search" at bounding box center [253, 223] width 40 height 13
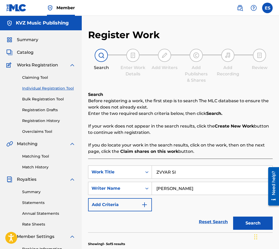
click at [173, 173] on input "ZVYAR SI" at bounding box center [212, 172] width 120 height 13
paste input "NE BLAGODARYA"
type input "NE BLAGODARYA"
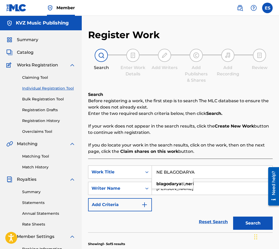
click at [243, 217] on button "Search" at bounding box center [253, 223] width 40 height 13
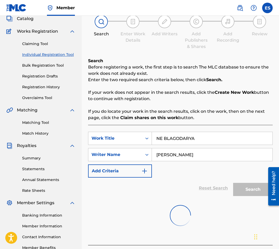
scroll to position [67, 0]
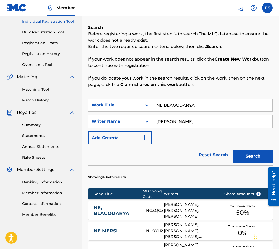
click at [131, 207] on div "NE, BLAGODARYA NG3QG5 [PERSON_NAME], [PERSON_NAME], [PERSON_NAME] Total Known S…" at bounding box center [180, 210] width 184 height 18
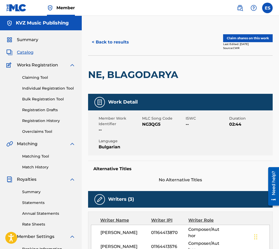
click at [108, 43] on button "< Back to results" at bounding box center [110, 42] width 45 height 13
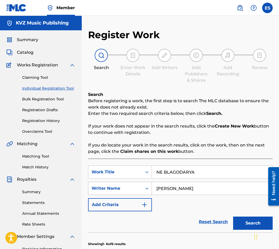
scroll to position [67, 0]
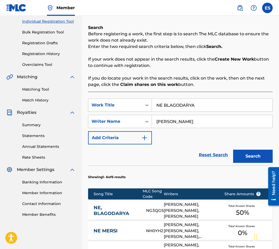
click at [160, 109] on input "NE BLAGODARYA" at bounding box center [212, 105] width 120 height 13
paste input "ISHTO"
type input "NISHTO"
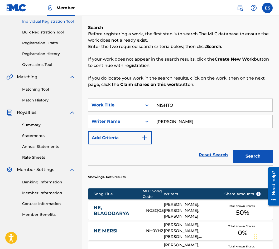
click at [256, 157] on button "Search" at bounding box center [253, 156] width 40 height 13
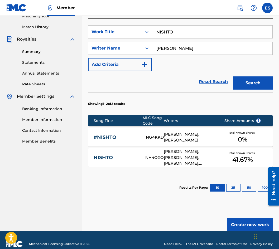
scroll to position [146, 0]
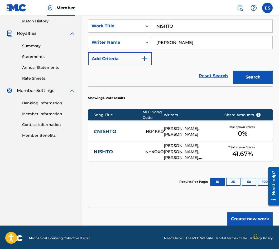
click at [114, 152] on link "NISHTO" at bounding box center [116, 152] width 45 height 6
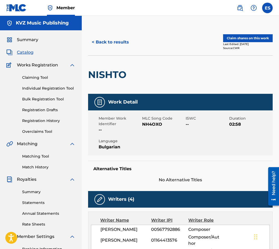
click at [96, 38] on button "< Back to results" at bounding box center [110, 42] width 45 height 13
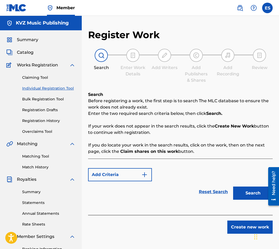
scroll to position [67, 0]
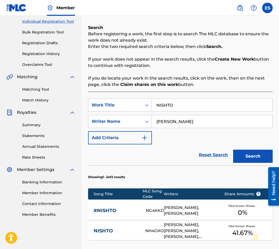
click at [166, 105] on input "NISHTO" at bounding box center [212, 105] width 120 height 13
paste input "OVEN"
type input "OVEN"
click at [245, 156] on button "Search" at bounding box center [253, 156] width 40 height 13
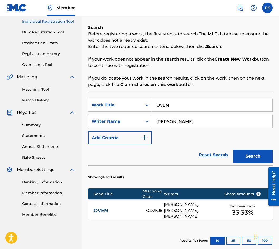
click at [134, 208] on link "OVEN" at bounding box center [116, 211] width 45 height 6
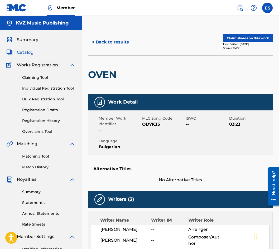
click at [108, 51] on div "< Back to results Claim shares on this work Last Edited: [DATE] Source: CWR" at bounding box center [180, 42] width 184 height 26
click at [106, 45] on button "< Back to results" at bounding box center [110, 42] width 45 height 13
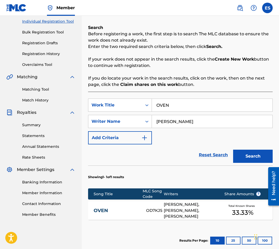
click at [208, 101] on input "OVEN" at bounding box center [212, 105] width 120 height 13
click at [207, 101] on input "OVEN" at bounding box center [212, 105] width 120 height 13
paste input "PLAYROOM / STAYA ZA IGRI"
click at [242, 149] on div "Search" at bounding box center [251, 154] width 42 height 21
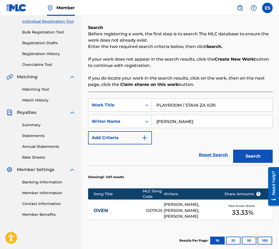
click at [237, 158] on button "Search" at bounding box center [253, 156] width 40 height 13
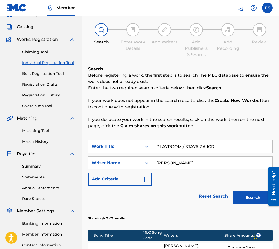
scroll to position [23, 0]
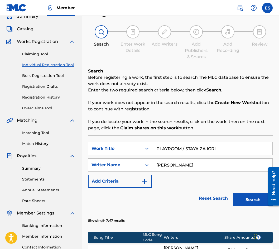
click at [187, 147] on input "PLAYROOM / STAYA ZA IGRI" at bounding box center [212, 148] width 120 height 13
click at [183, 148] on input "PLAYROOM / STAYA ZA IGRI" at bounding box center [212, 148] width 120 height 13
click at [184, 148] on input "PLAYROOM / STAYA ZA IGRI" at bounding box center [212, 148] width 120 height 13
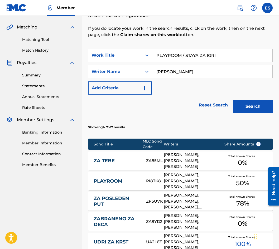
scroll to position [50, 0]
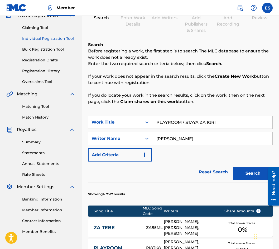
click at [188, 120] on input "PLAYROOM / STAYA ZA IGRI" at bounding box center [212, 122] width 120 height 13
click at [186, 120] on input "PLAYROOM / STAYA ZA IGRI" at bounding box center [212, 122] width 120 height 13
click at [183, 120] on input "PLAYROOM /STAYA ZA IGRI" at bounding box center [212, 122] width 120 height 13
type input "PLAYROOM/STAYA ZA IGRI"
click at [238, 165] on div "Search" at bounding box center [251, 172] width 42 height 21
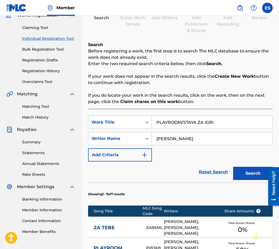
click at [244, 172] on button "Search" at bounding box center [253, 173] width 40 height 13
click at [46, 71] on link "Registration History" at bounding box center [48, 71] width 53 height 6
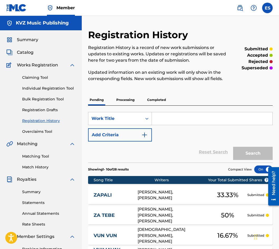
paste input "PLAYROOM / STAYA ZA IGRI"
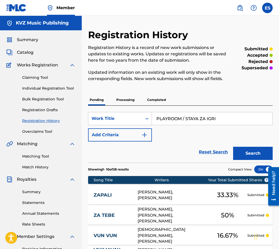
click at [245, 155] on button "Search" at bounding box center [253, 153] width 40 height 13
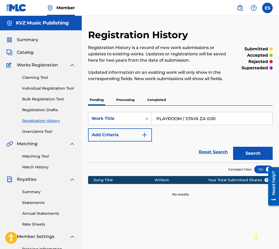
drag, startPoint x: 216, startPoint y: 121, endPoint x: 181, endPoint y: 118, distance: 34.7
click at [181, 118] on input "PLAYROOM / STAYA ZA IGRI" at bounding box center [212, 118] width 120 height 13
type input "PLAYROOM"
click at [268, 153] on button "Search" at bounding box center [253, 153] width 40 height 13
click at [52, 86] on link "Individual Registration Tool" at bounding box center [48, 89] width 53 height 6
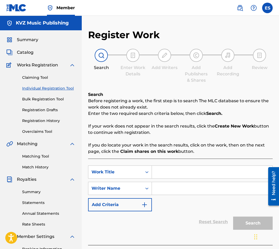
drag, startPoint x: 200, startPoint y: 164, endPoint x: 194, endPoint y: 172, distance: 9.4
paste
drag, startPoint x: 224, startPoint y: 173, endPoint x: 181, endPoint y: 169, distance: 43.7
click at [181, 169] on input "PLAYROOM / STAYA ZA IGRI" at bounding box center [212, 172] width 120 height 13
type input "PLAYROOM"
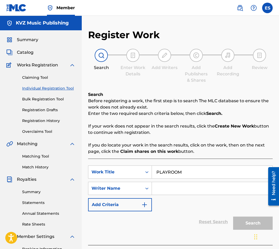
click at [246, 218] on div "Search" at bounding box center [251, 221] width 42 height 21
click at [154, 168] on input "PLAYROOM" at bounding box center [212, 172] width 120 height 13
drag, startPoint x: 176, startPoint y: 195, endPoint x: 169, endPoint y: 188, distance: 10.1
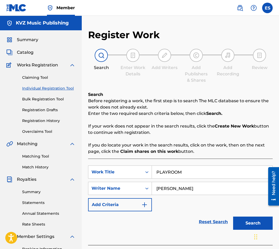
drag, startPoint x: 212, startPoint y: 187, endPoint x: 203, endPoint y: 187, distance: 9.0
click at [203, 187] on input "[PERSON_NAME]" at bounding box center [212, 188] width 120 height 13
drag, startPoint x: 213, startPoint y: 187, endPoint x: 187, endPoint y: 187, distance: 26.4
click at [187, 187] on input "[PERSON_NAME]" at bounding box center [212, 188] width 120 height 13
type input "[PERSON_NAME]"
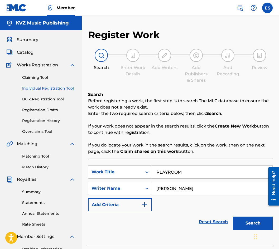
click at [252, 217] on button "Search" at bounding box center [253, 223] width 40 height 13
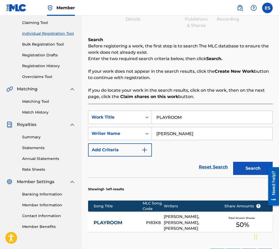
scroll to position [105, 0]
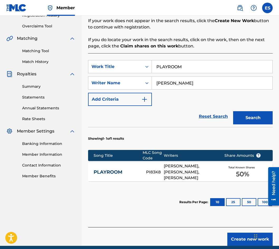
click at [115, 171] on link "PLAYROOM" at bounding box center [116, 172] width 45 height 6
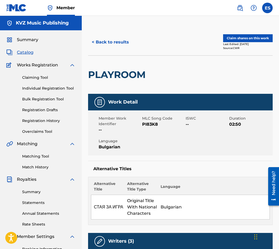
drag, startPoint x: 109, startPoint y: 54, endPoint x: 109, endPoint y: 51, distance: 2.9
click at [109, 54] on div "< Back to results Claim shares on this work Last Edited: [DATE] Source: CWR" at bounding box center [180, 42] width 184 height 26
click at [108, 47] on button "< Back to results" at bounding box center [110, 42] width 45 height 13
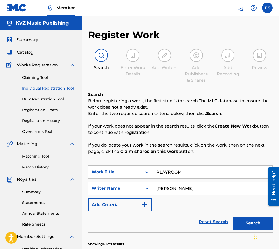
scroll to position [67, 0]
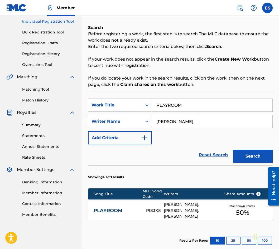
click at [206, 103] on input "PLAYROOM" at bounding box center [212, 105] width 120 height 13
type input "V CHUZHDITE LEGLA"
click at [248, 153] on button "Search" at bounding box center [253, 156] width 40 height 13
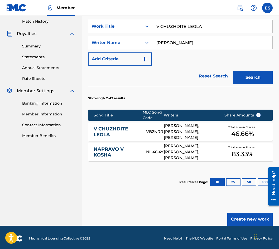
scroll to position [146, 0]
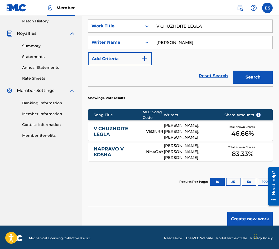
click at [123, 127] on link "V CHUZHDITE LEGLA" at bounding box center [116, 132] width 45 height 12
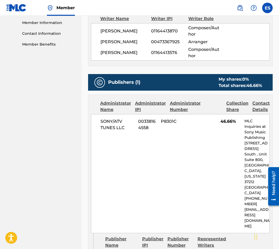
scroll to position [26, 0]
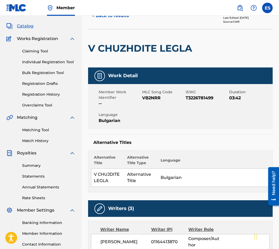
click at [95, 20] on button "< Back to results" at bounding box center [110, 15] width 45 height 13
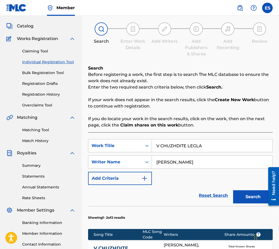
scroll to position [67, 0]
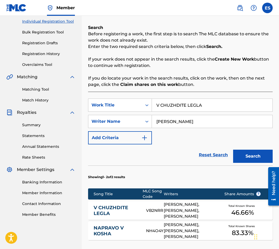
click at [176, 105] on input "V CHUZHDITE LEGLA" at bounding box center [212, 105] width 120 height 13
type input "VRAG"
click at [241, 153] on button "Search" at bounding box center [253, 156] width 40 height 13
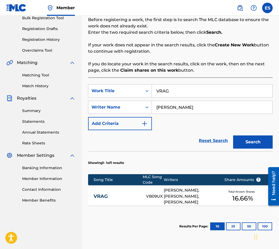
scroll to position [93, 0]
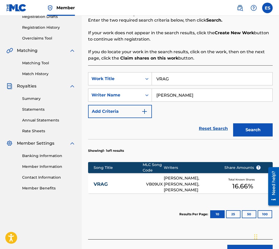
click at [111, 163] on div "Song Title MLC Song Code Writers Share Amounts ?" at bounding box center [180, 167] width 184 height 11
click at [107, 183] on link "VRAG" at bounding box center [116, 184] width 45 height 6
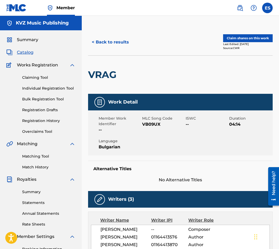
click at [106, 48] on button "< Back to results" at bounding box center [110, 42] width 45 height 13
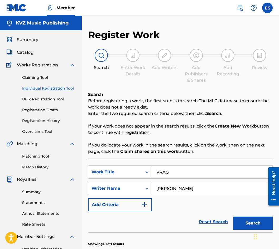
scroll to position [67, 0]
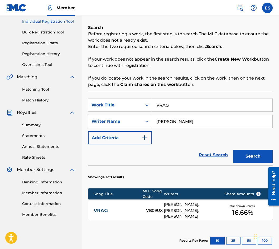
click at [158, 100] on input "VRAG" at bounding box center [212, 105] width 120 height 13
type input "ROM POM POM"
click at [212, 119] on input "[PERSON_NAME]" at bounding box center [212, 121] width 120 height 13
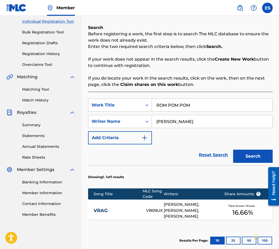
click at [215, 119] on input "[PERSON_NAME]" at bounding box center [212, 121] width 120 height 13
type input "[PERSON_NAME]"
click at [233, 147] on div "Search" at bounding box center [251, 154] width 42 height 21
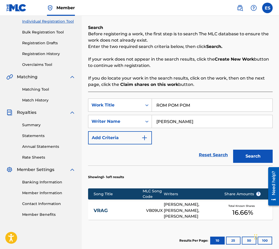
click at [239, 155] on button "Search" at bounding box center [253, 156] width 40 height 13
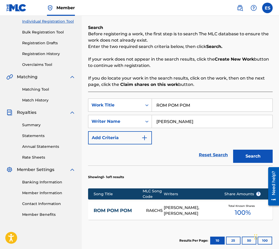
click at [114, 208] on link "ROM POM POM" at bounding box center [116, 211] width 45 height 6
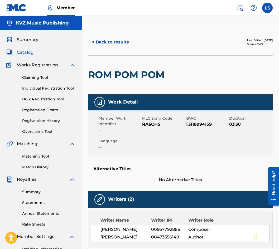
click at [104, 39] on button "< Back to results" at bounding box center [110, 42] width 45 height 13
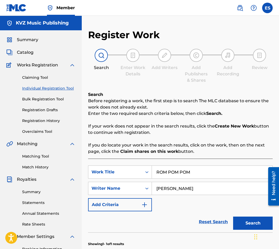
scroll to position [67, 0]
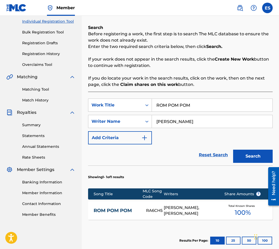
click at [56, 37] on div "Claiming Tool Individual Registration Tool Bulk Registration Tool Registration …" at bounding box center [40, 34] width 69 height 66
click at [50, 46] on div "Claiming Tool Individual Registration Tool Bulk Registration Tool Registration …" at bounding box center [40, 34] width 69 height 66
click at [52, 42] on link "Registration Drafts" at bounding box center [48, 43] width 53 height 6
